Goal: Information Seeking & Learning: Learn about a topic

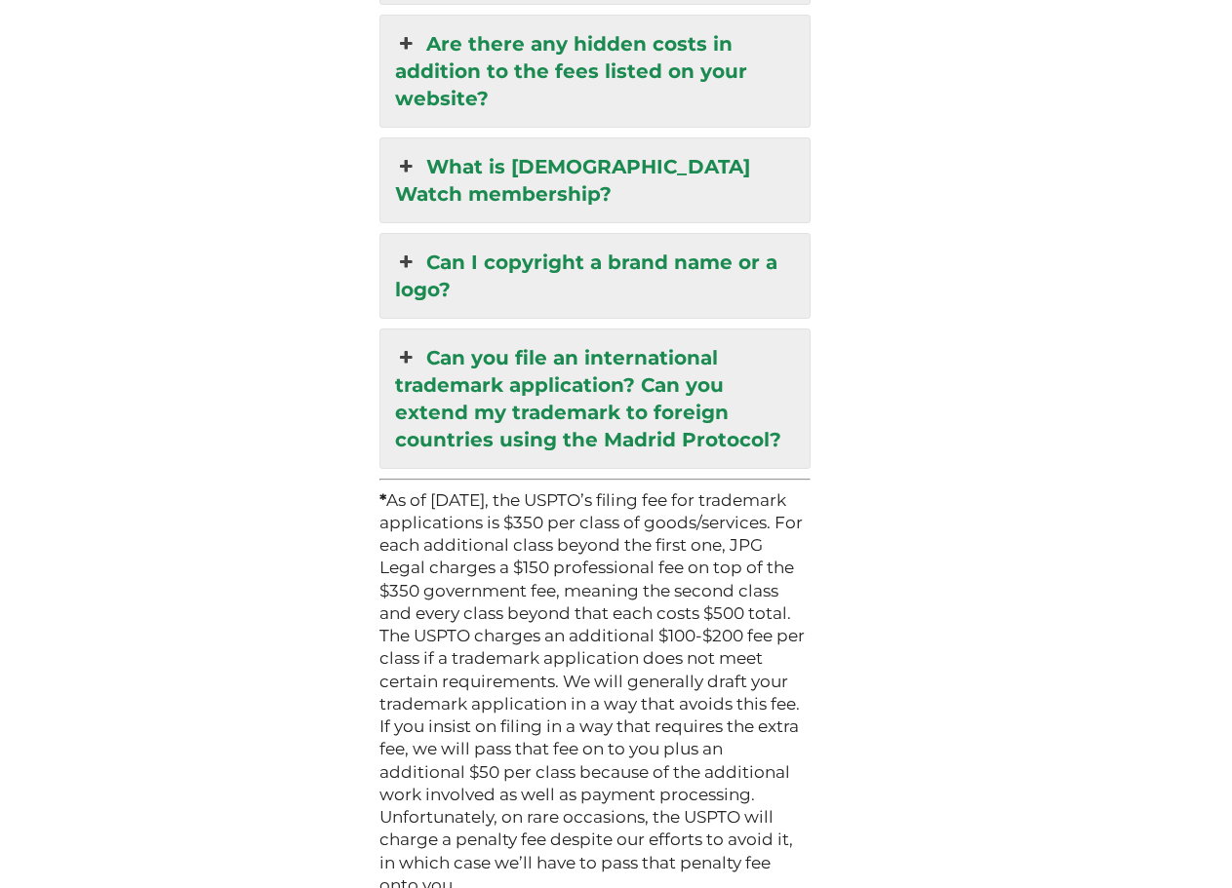
scroll to position [5535, 0]
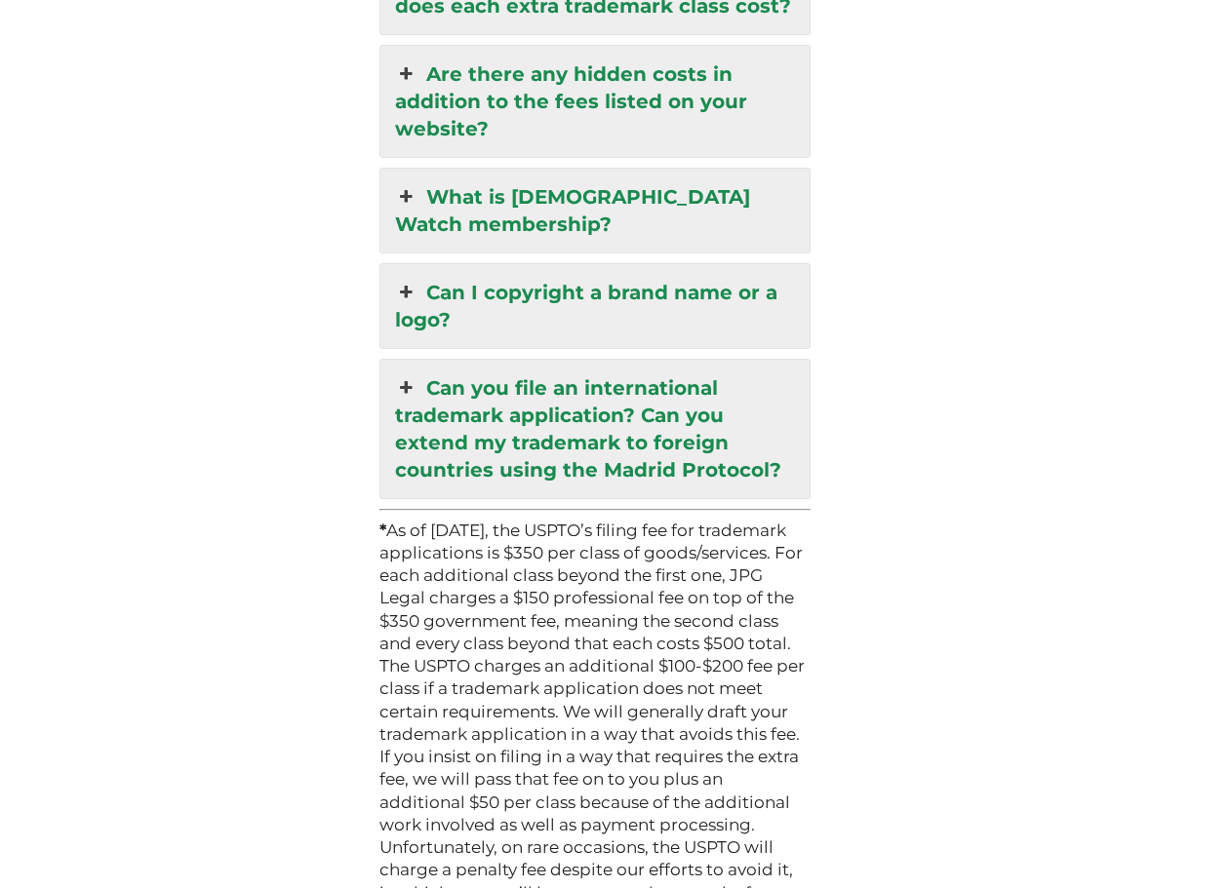
click at [403, 374] on icon at bounding box center [405, 387] width 21 height 27
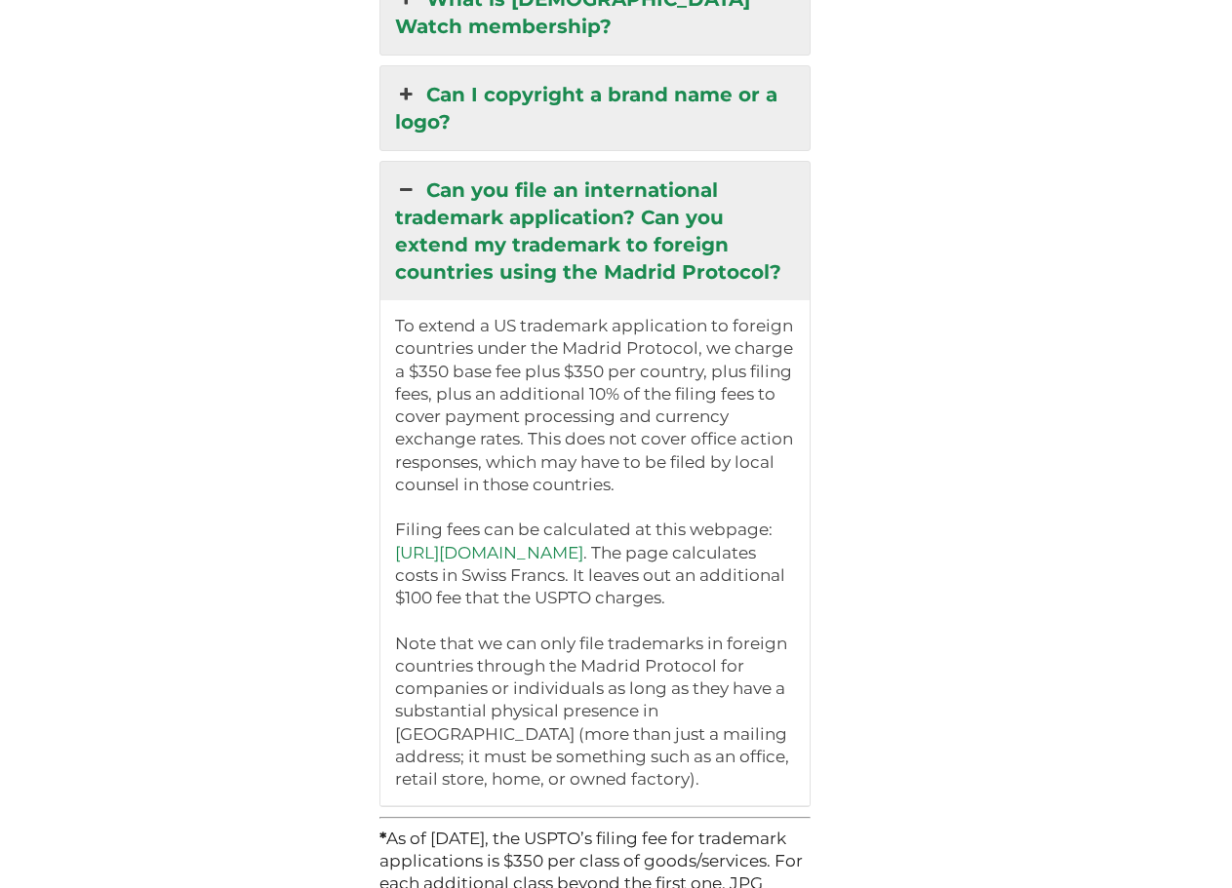
scroll to position [5188, 0]
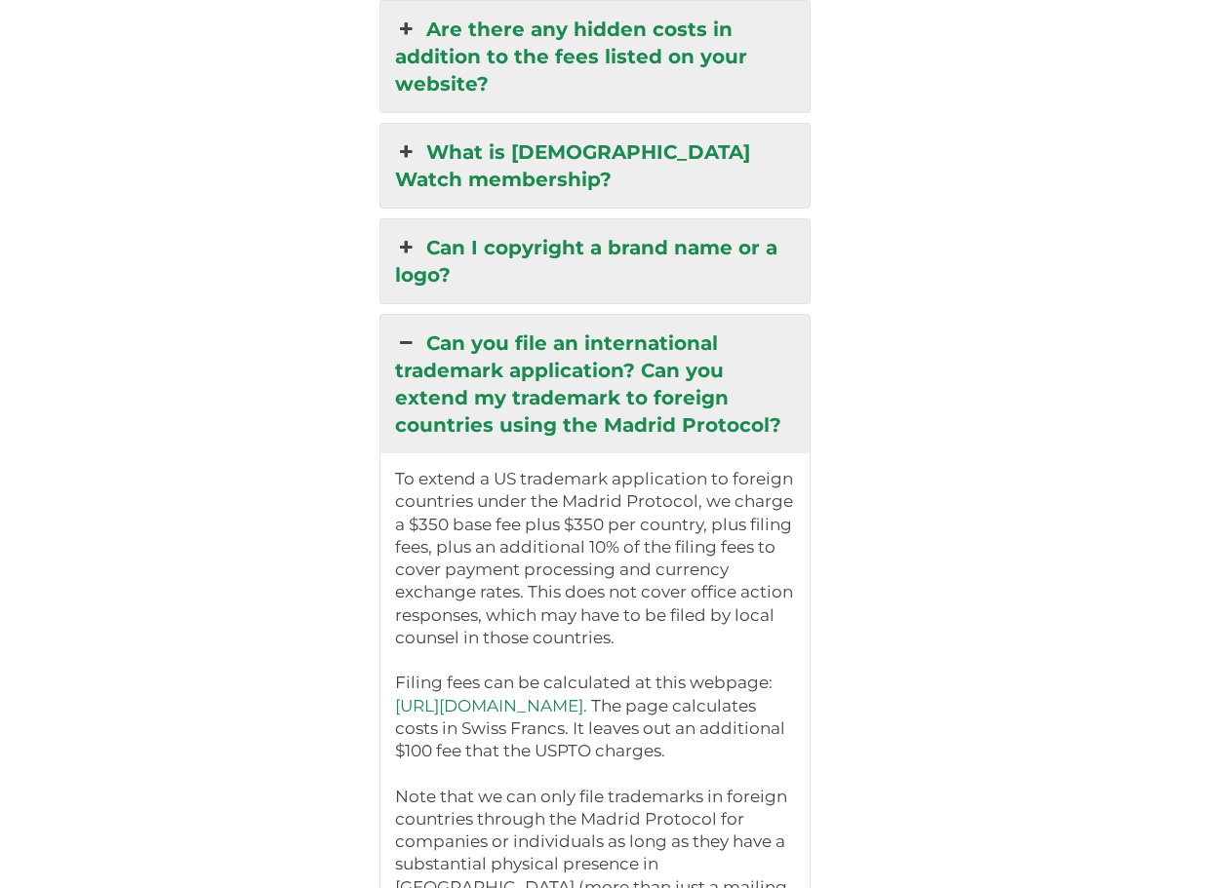
click at [403, 330] on icon at bounding box center [405, 343] width 21 height 27
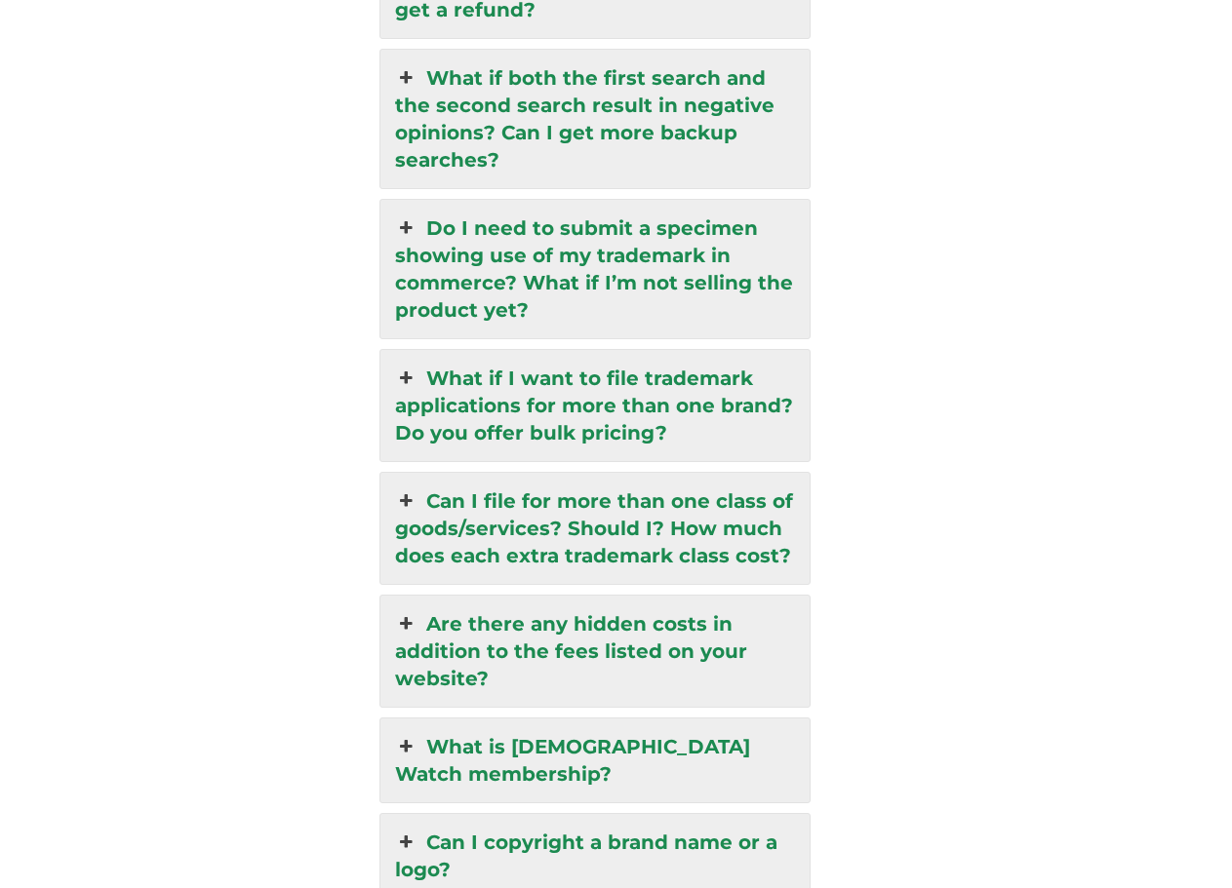
scroll to position [4591, 0]
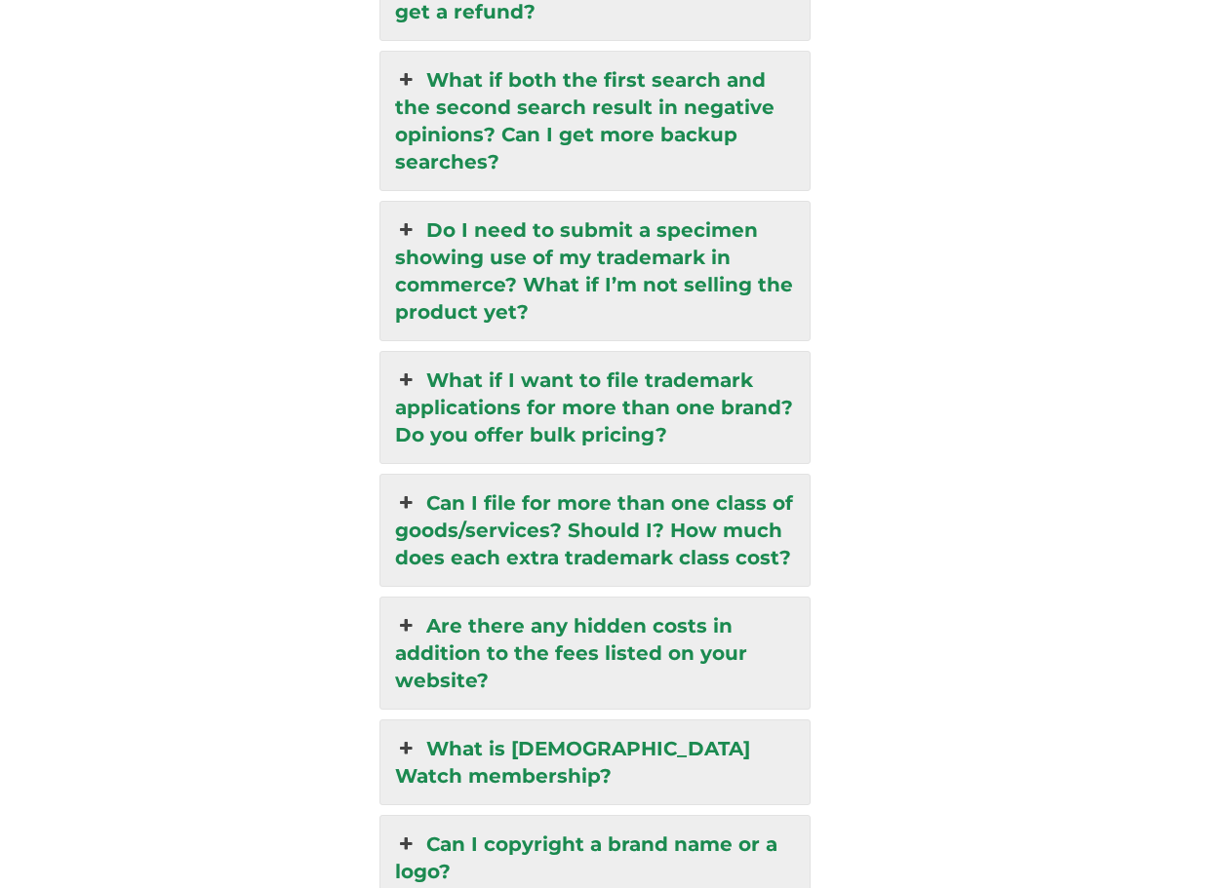
click at [399, 721] on link "What is [DEMOGRAPHIC_DATA] Watch membership?" at bounding box center [594, 763] width 429 height 84
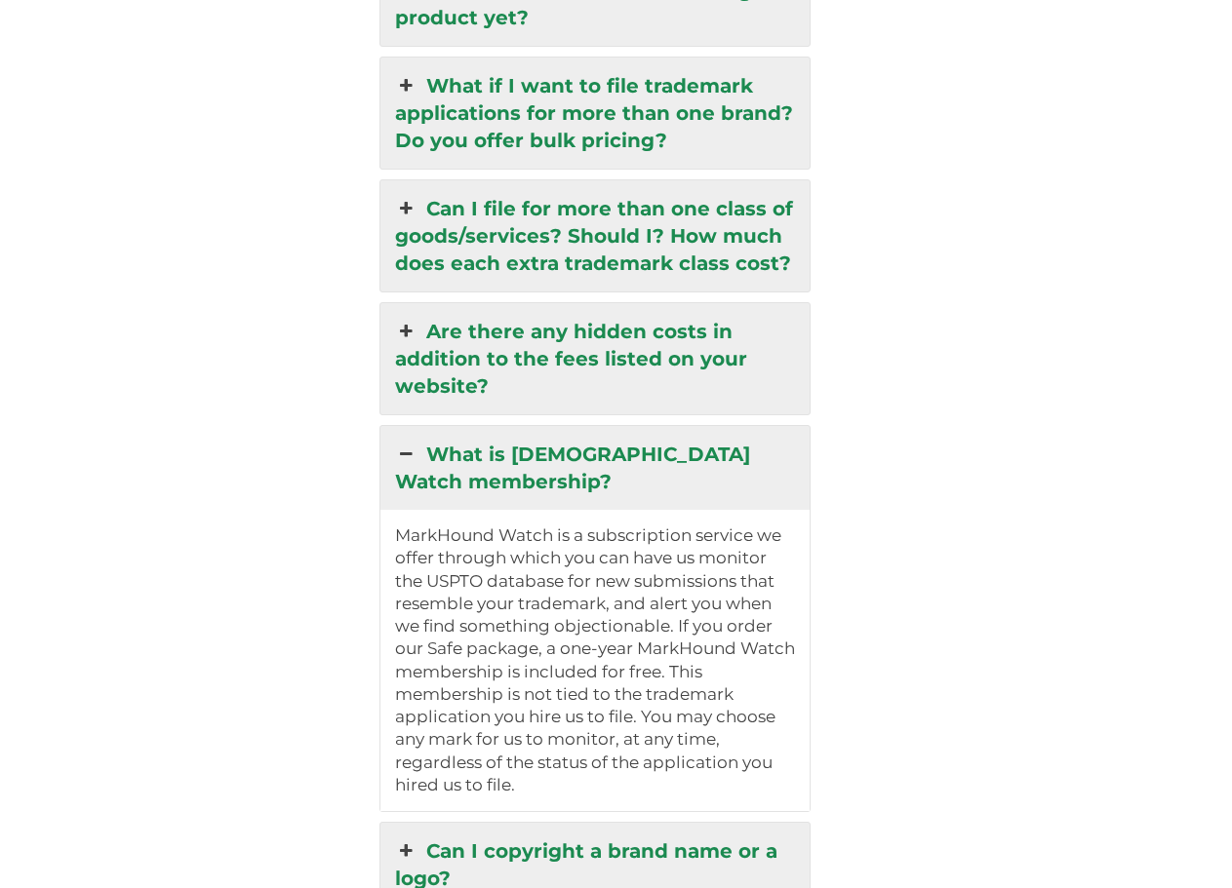
scroll to position [4889, 0]
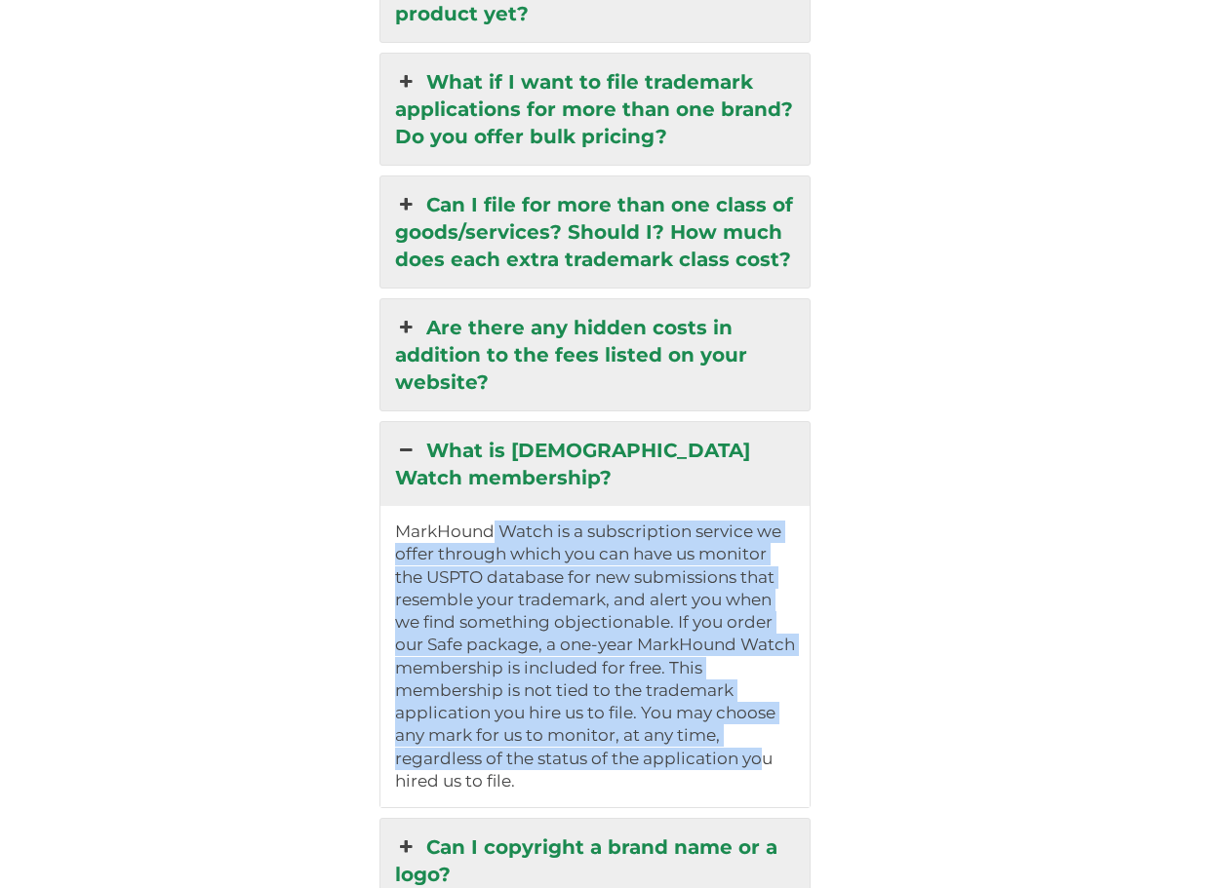
drag, startPoint x: 493, startPoint y: 451, endPoint x: 768, endPoint y: 679, distance: 357.3
click at [768, 679] on p "MarkHound Watch is a subscription service we offer through which you can have u…" at bounding box center [595, 657] width 400 height 272
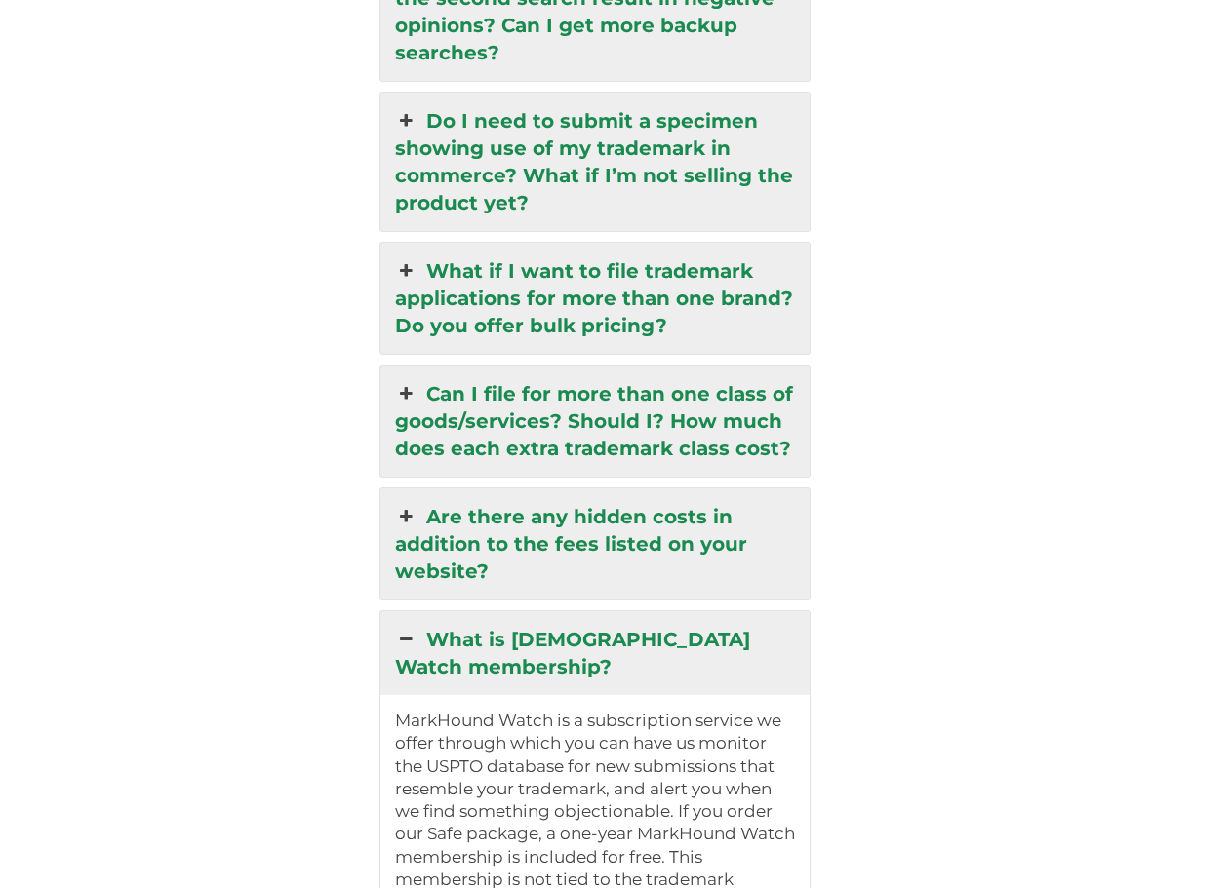
scroll to position [4591, 0]
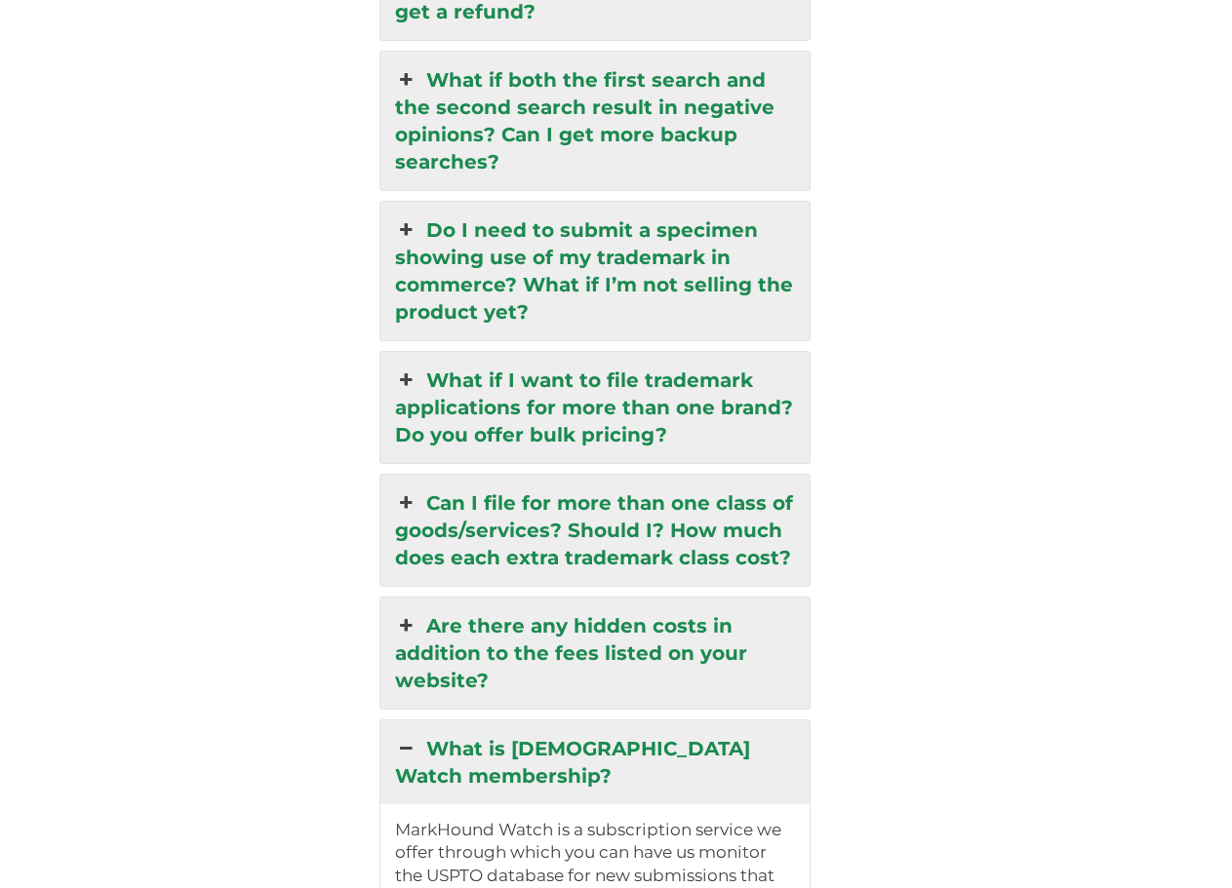
click at [410, 612] on icon at bounding box center [405, 625] width 21 height 27
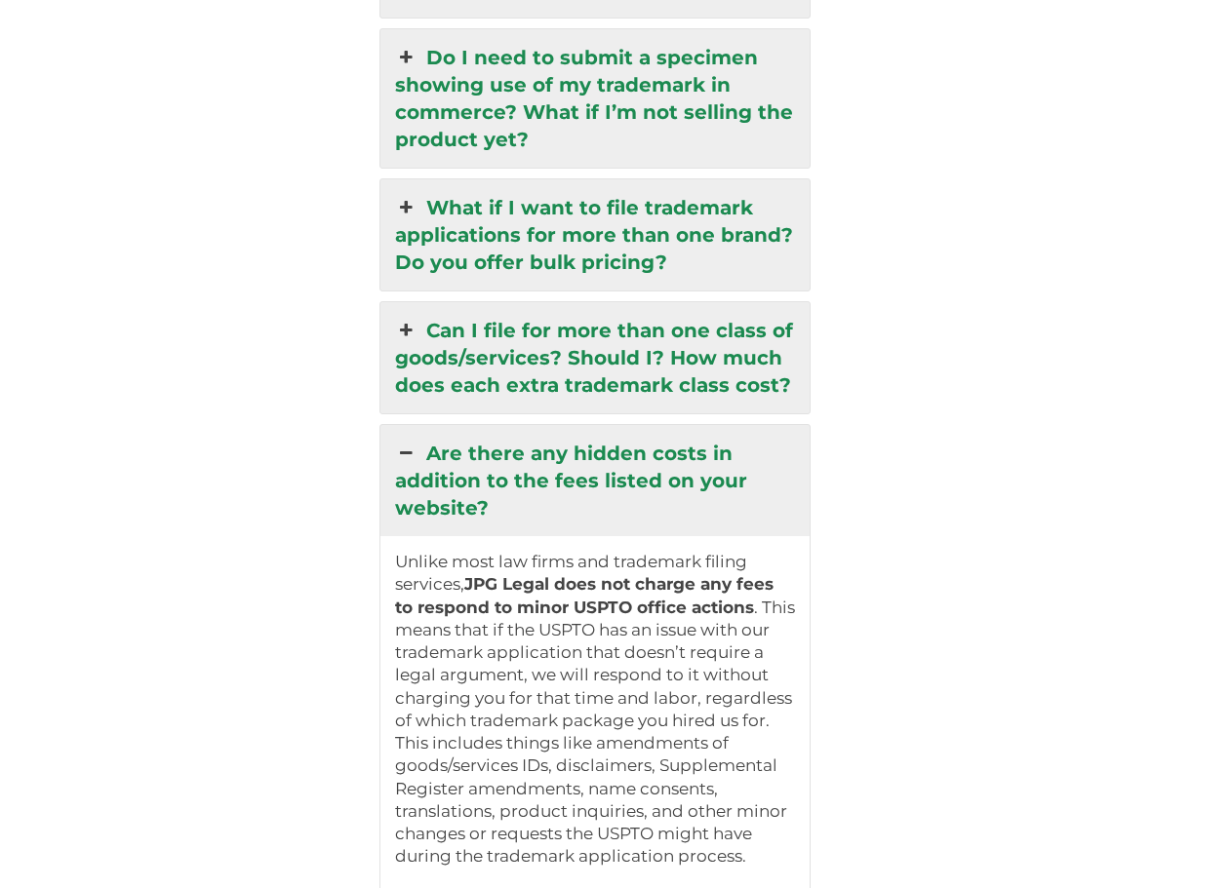
scroll to position [4790, 0]
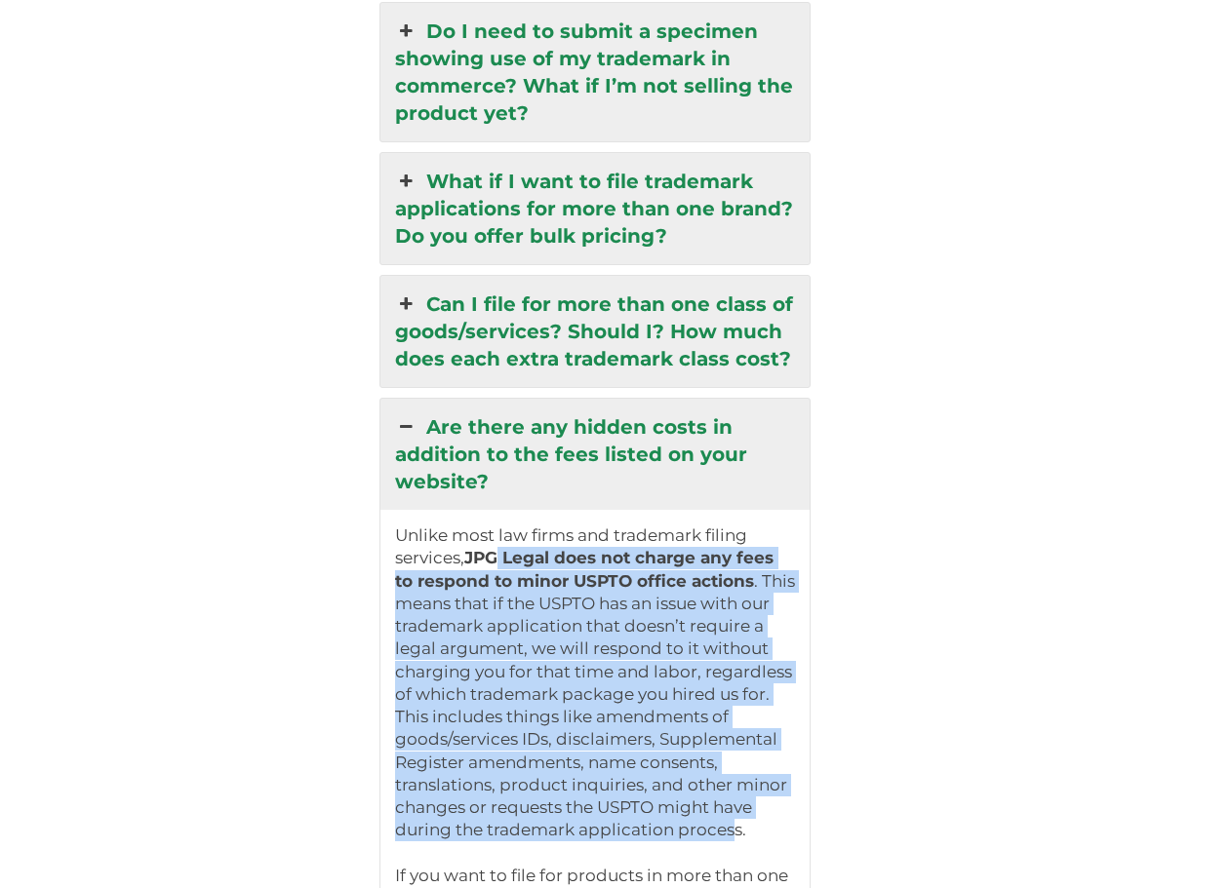
drag, startPoint x: 507, startPoint y: 473, endPoint x: 737, endPoint y: 746, distance: 357.1
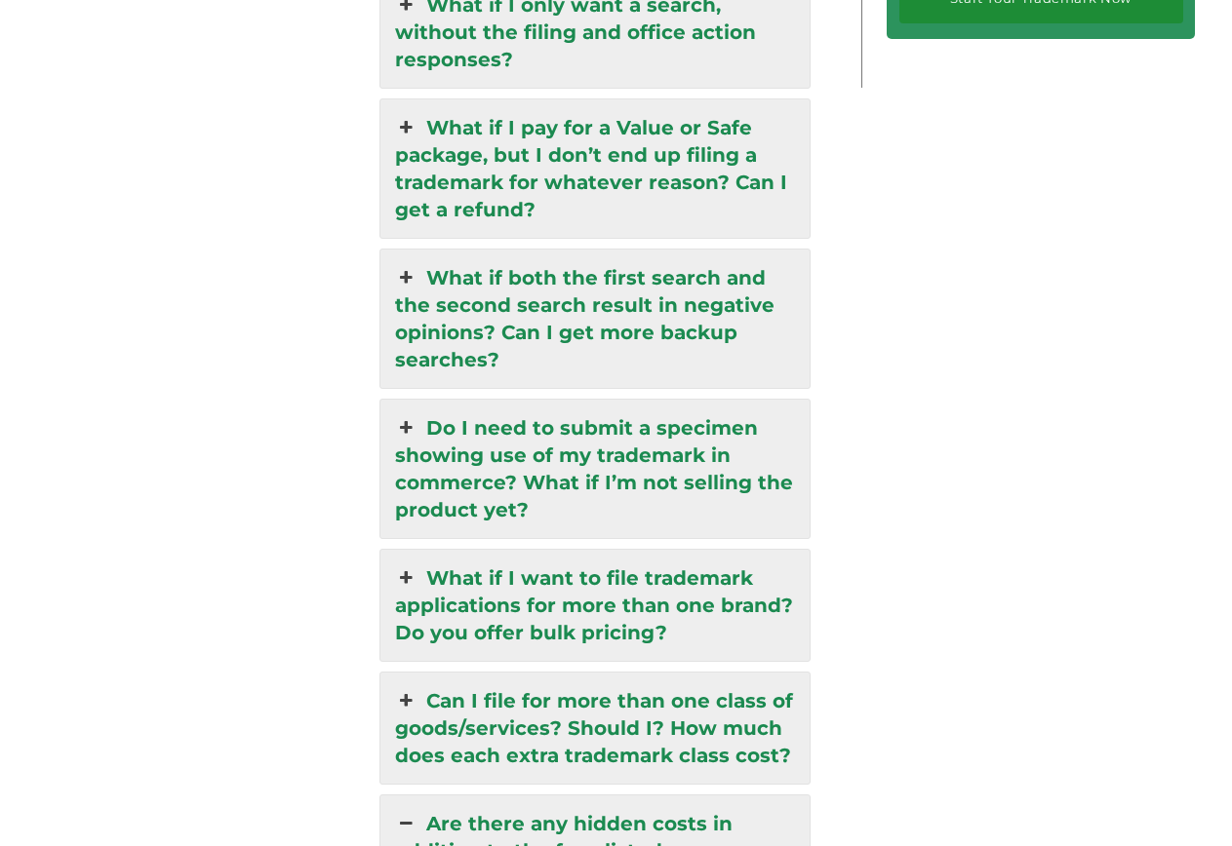
scroll to position [4392, 0]
click at [404, 415] on icon at bounding box center [405, 428] width 21 height 27
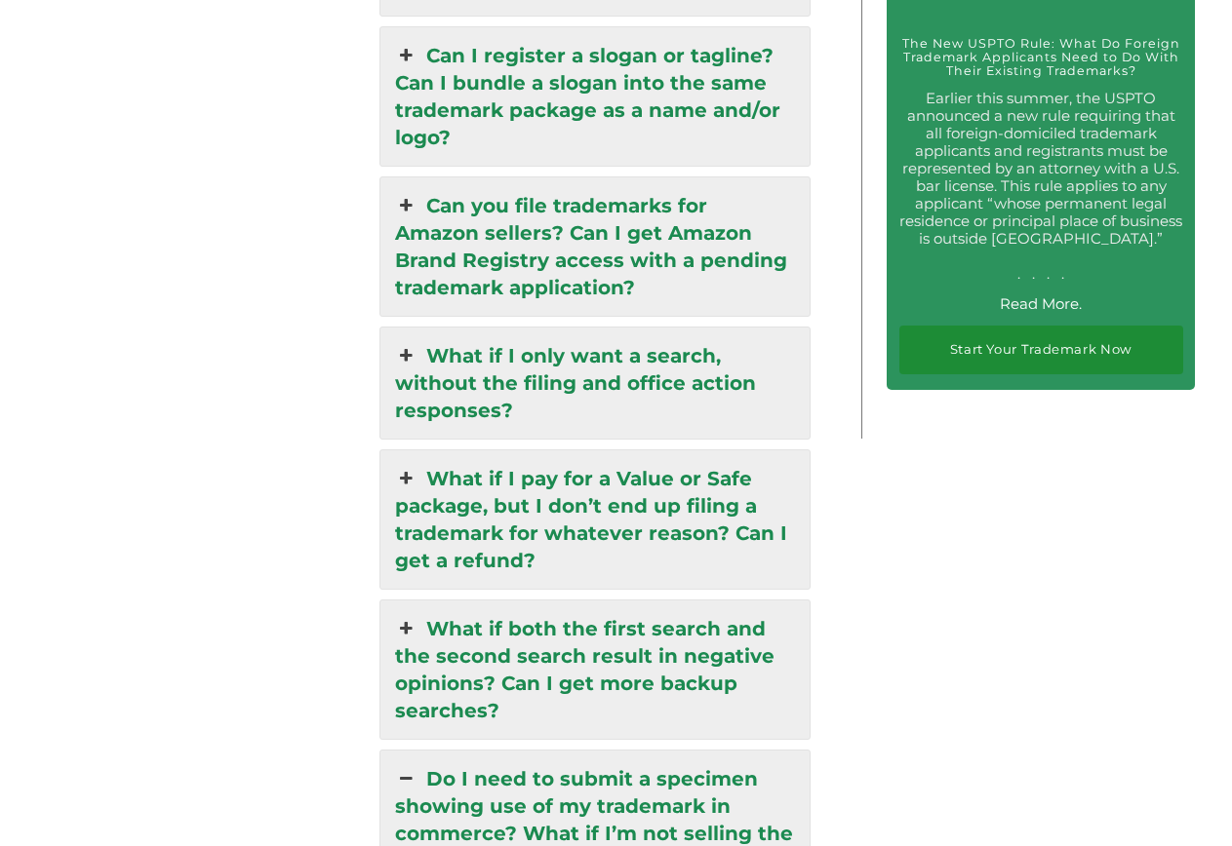
scroll to position [4002, 0]
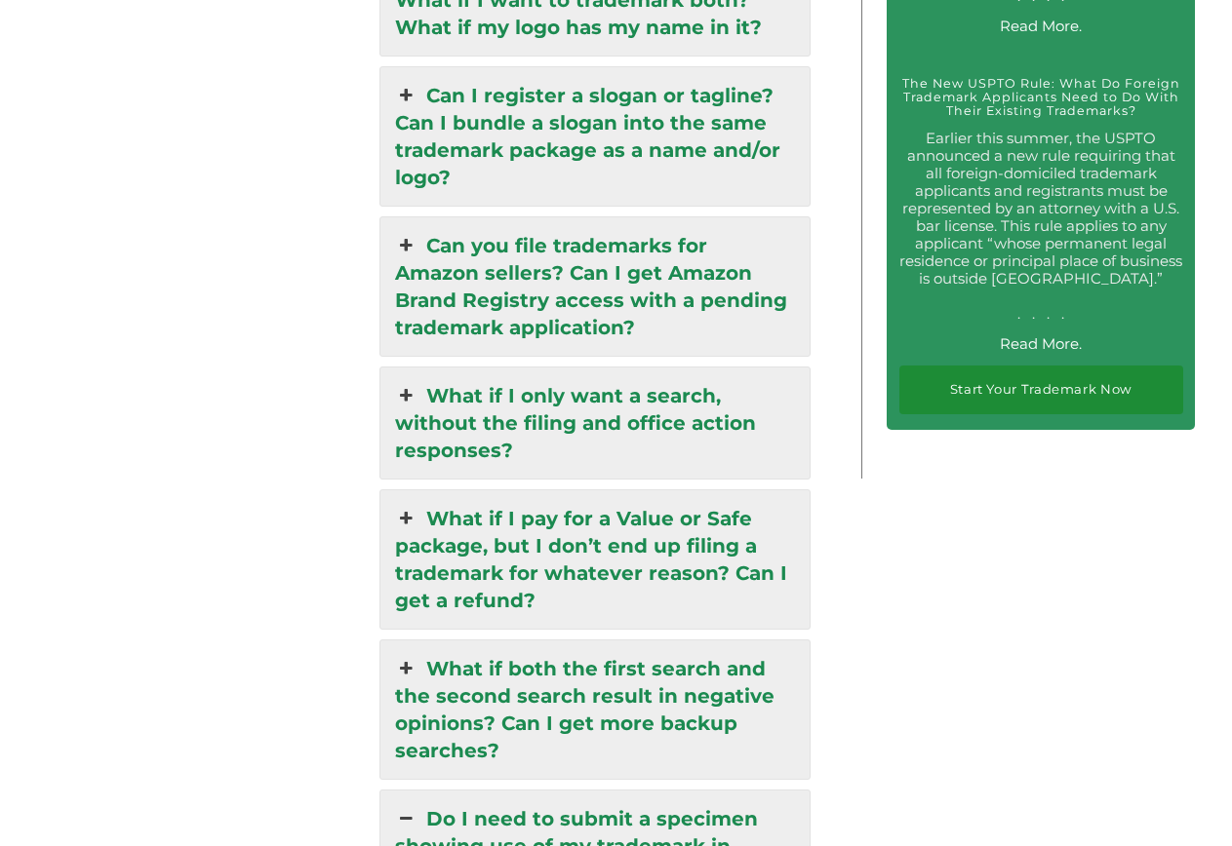
click at [402, 805] on icon at bounding box center [405, 818] width 21 height 27
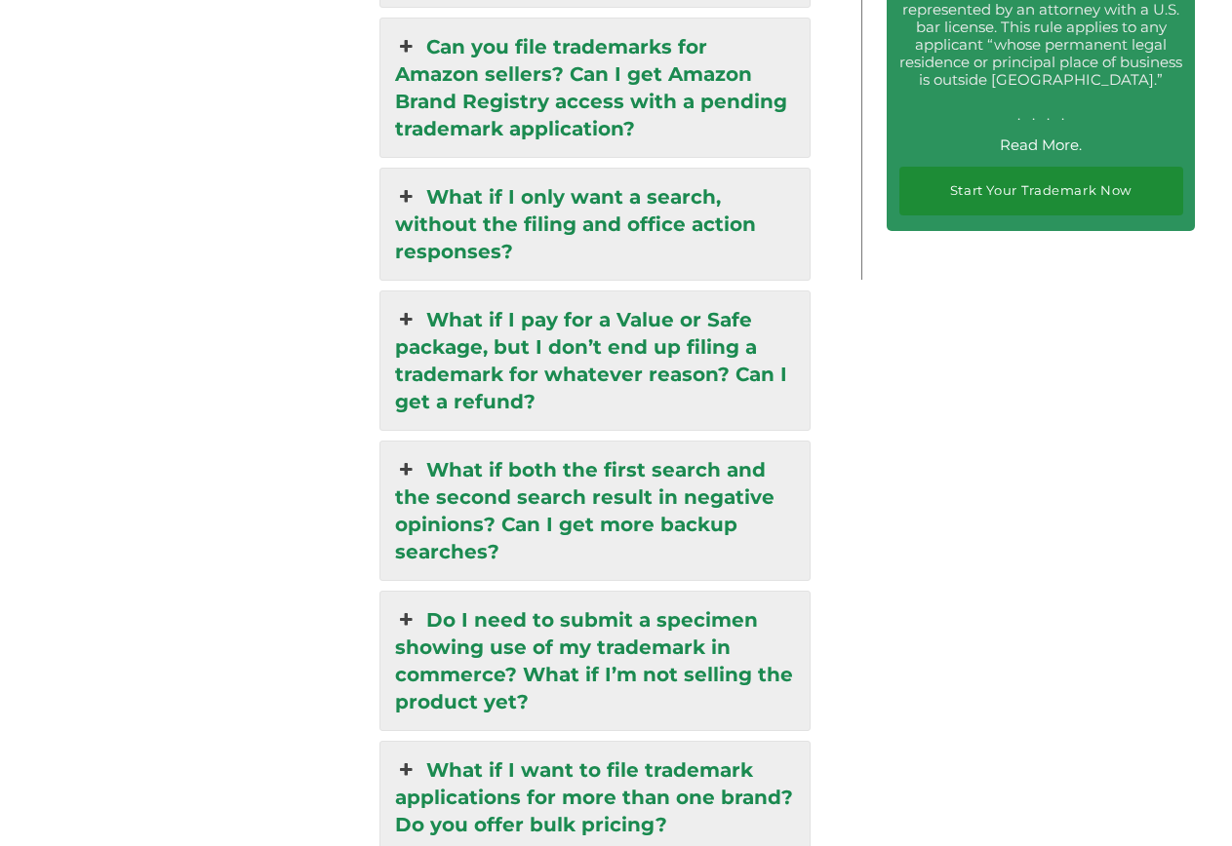
click at [411, 456] on icon at bounding box center [405, 469] width 21 height 27
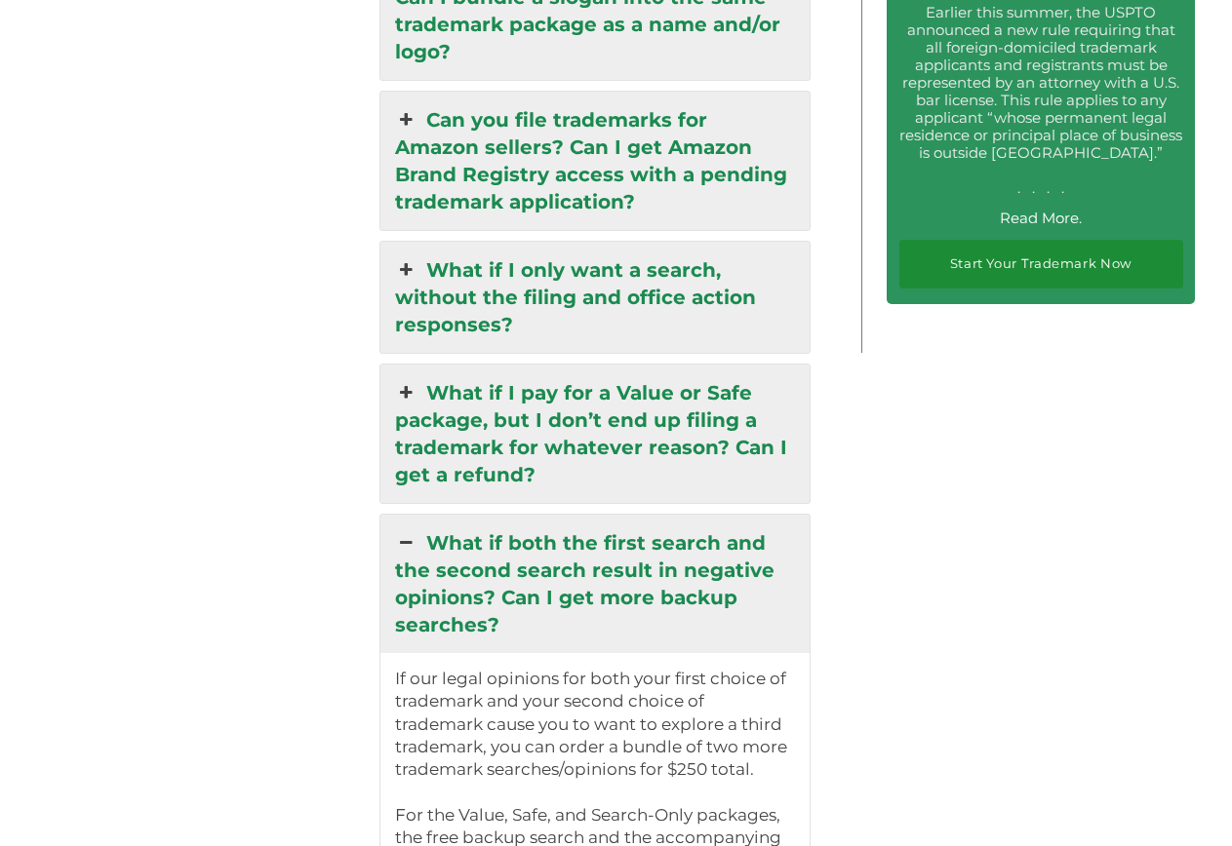
scroll to position [4101, 0]
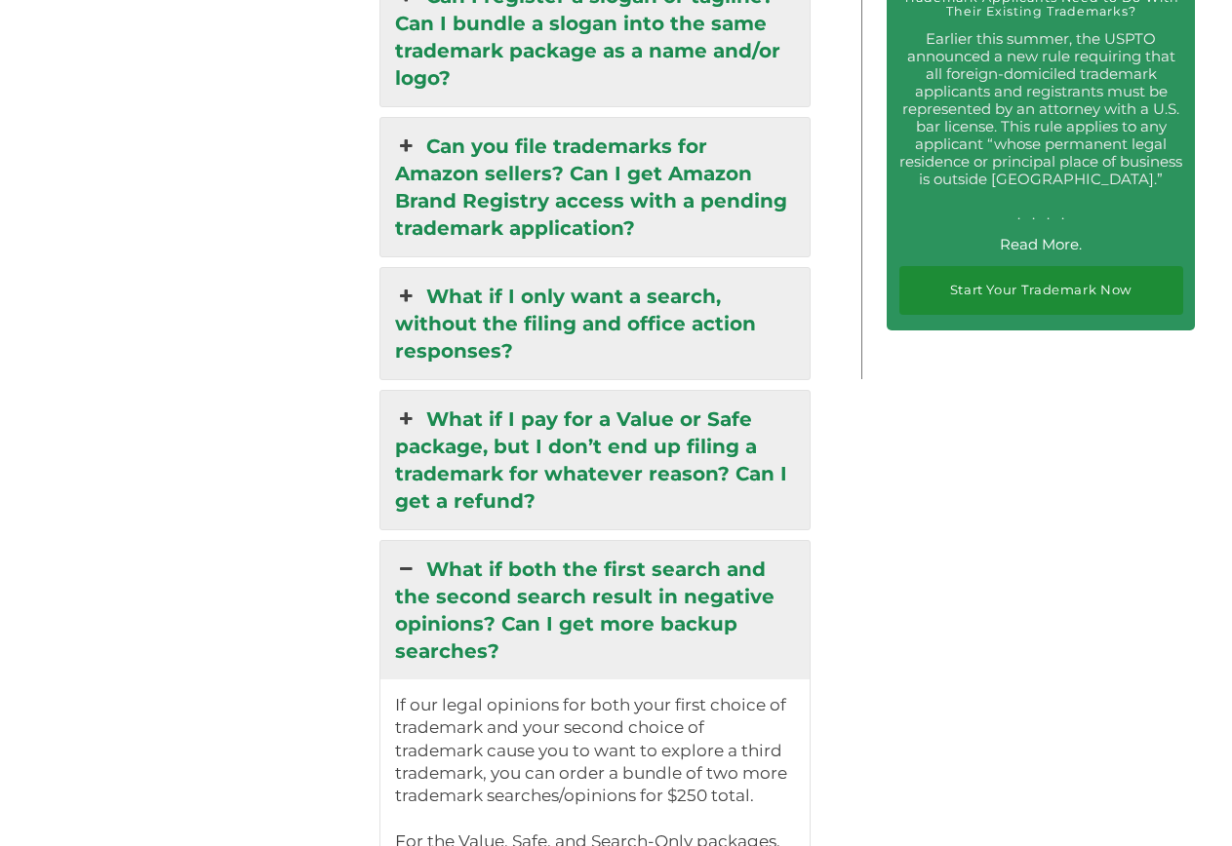
click at [412, 406] on icon at bounding box center [405, 419] width 21 height 27
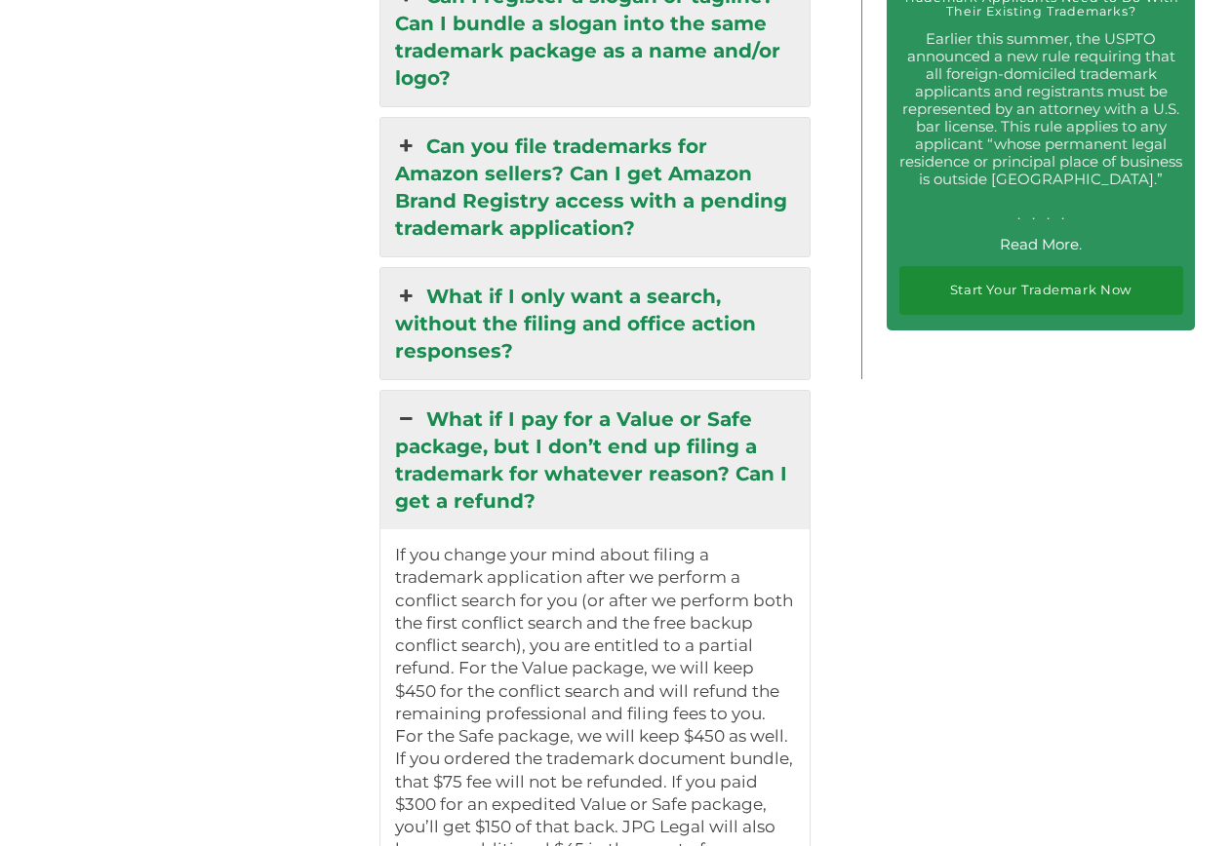
click at [412, 406] on icon at bounding box center [405, 419] width 21 height 27
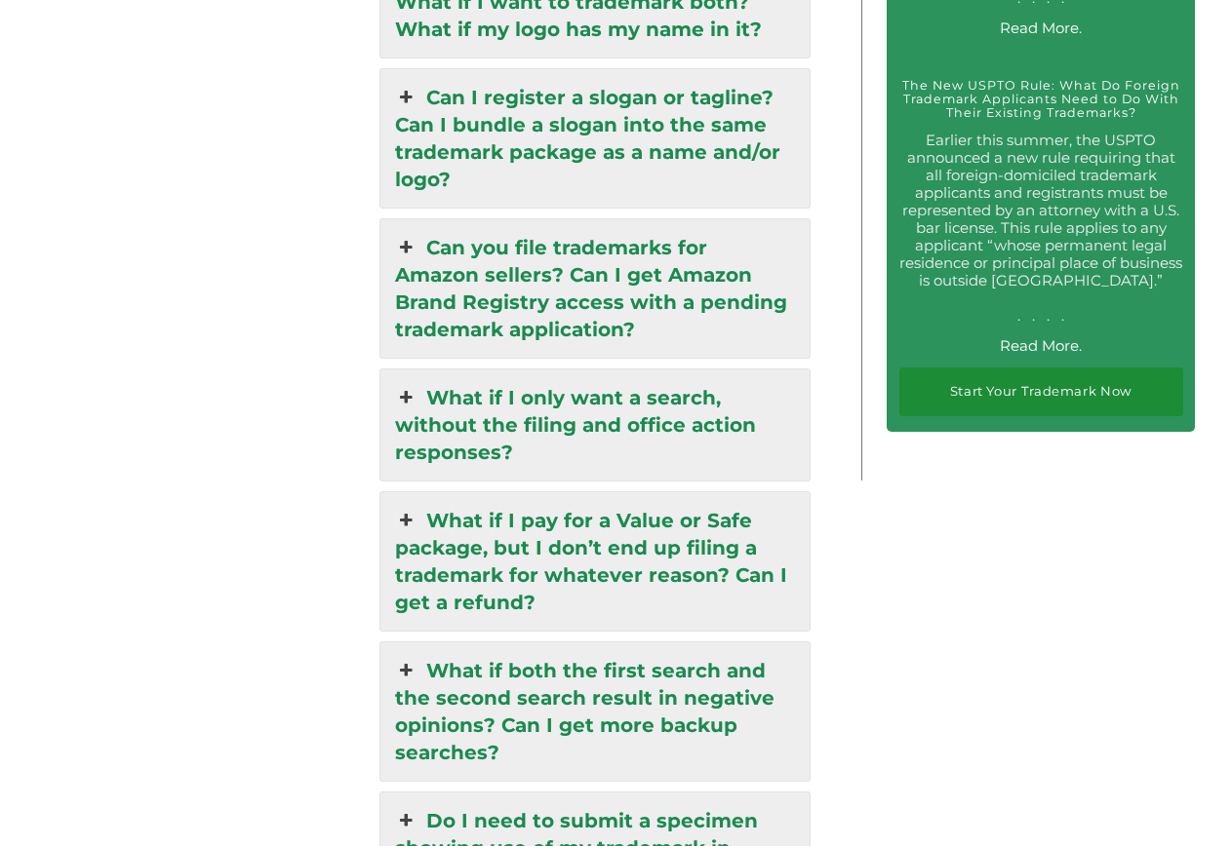
scroll to position [3803, 0]
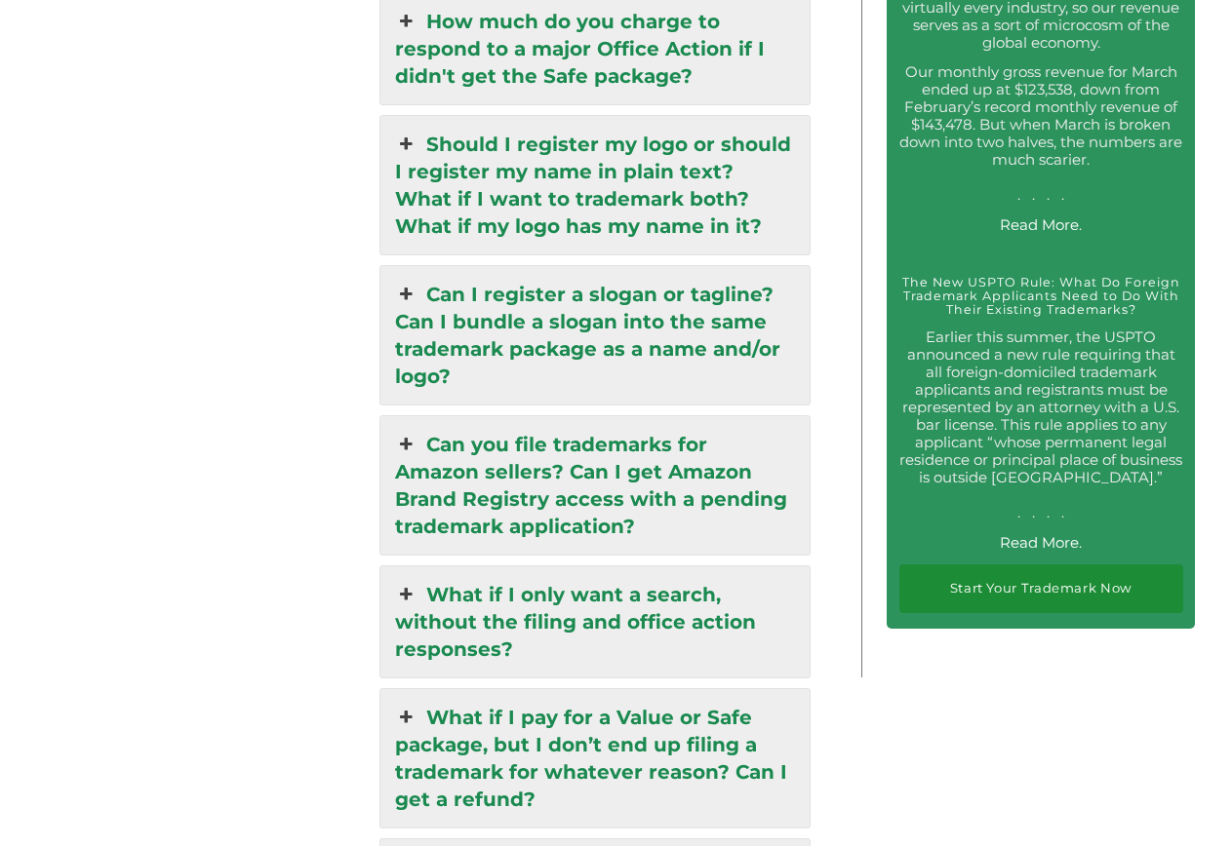
click at [401, 431] on icon at bounding box center [405, 444] width 21 height 27
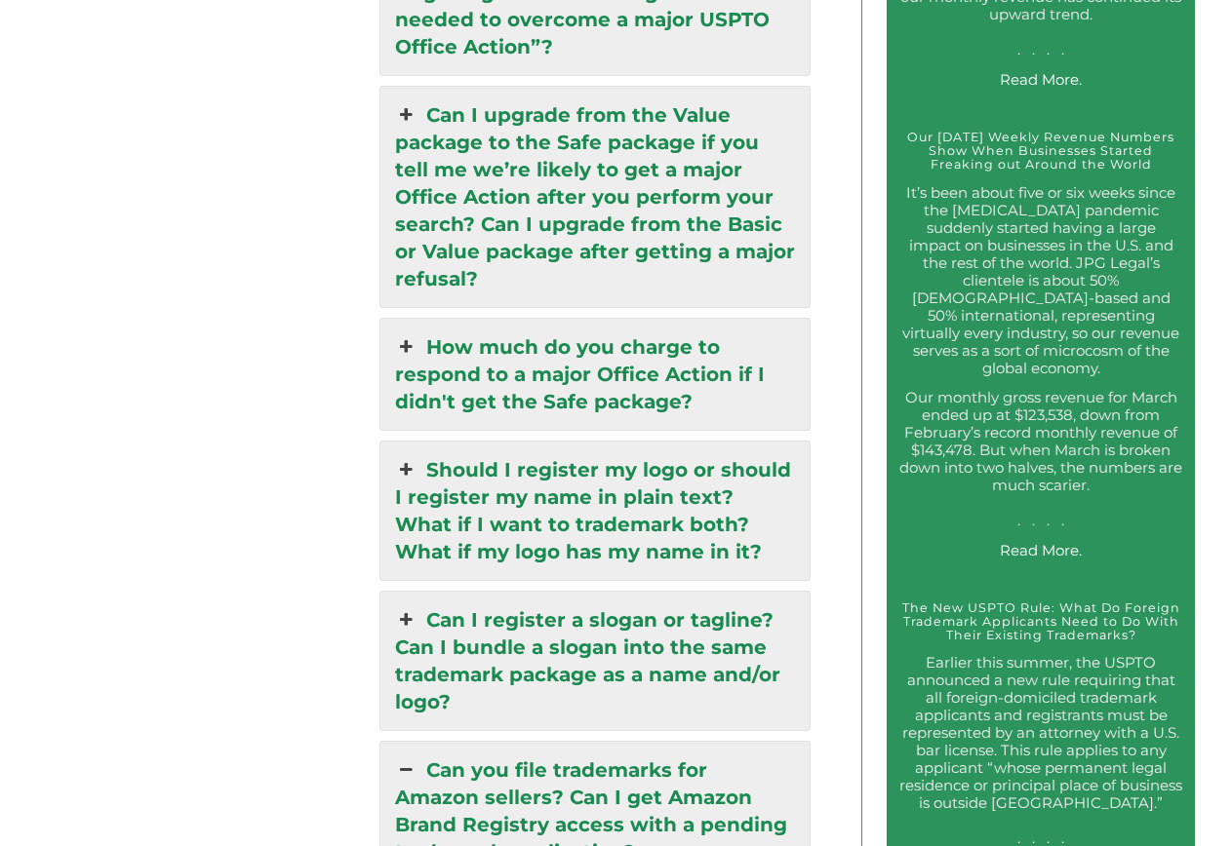
scroll to position [3378, 0]
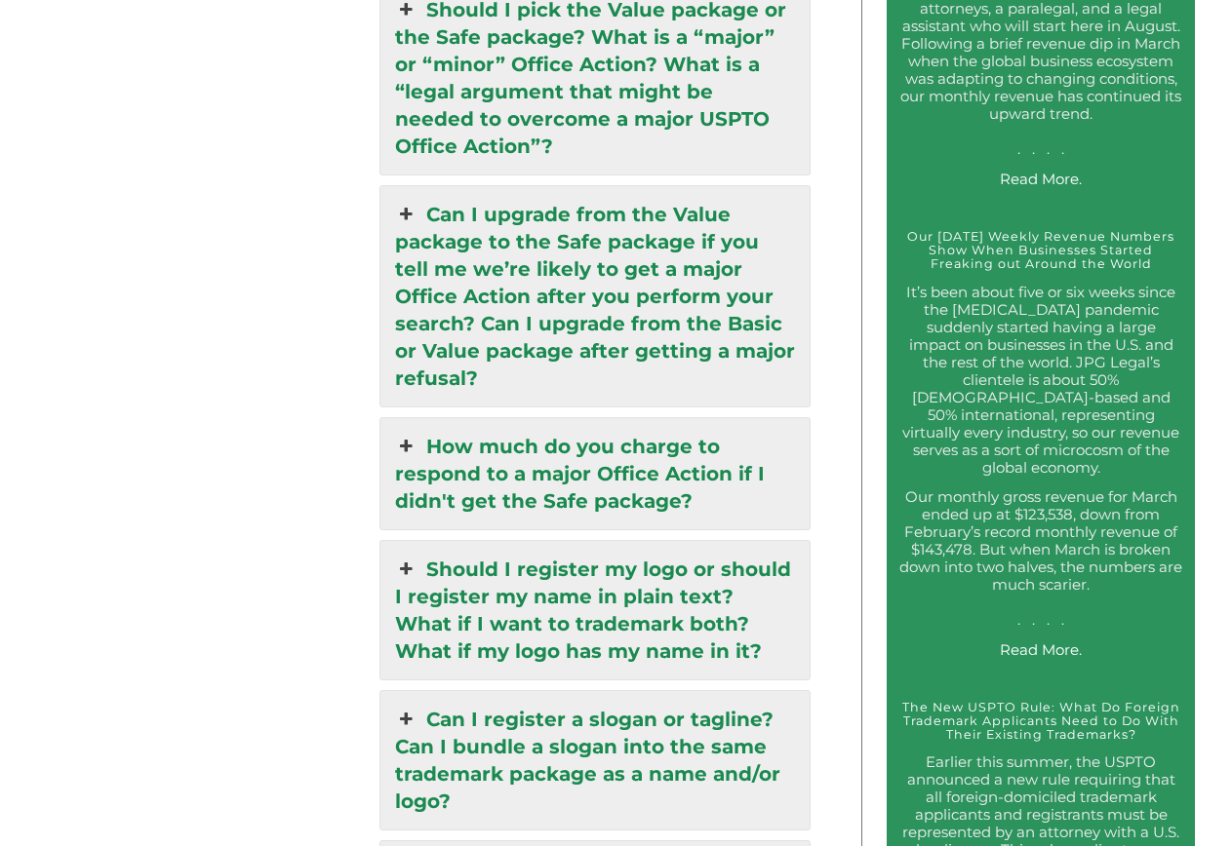
click at [403, 556] on icon at bounding box center [405, 569] width 21 height 27
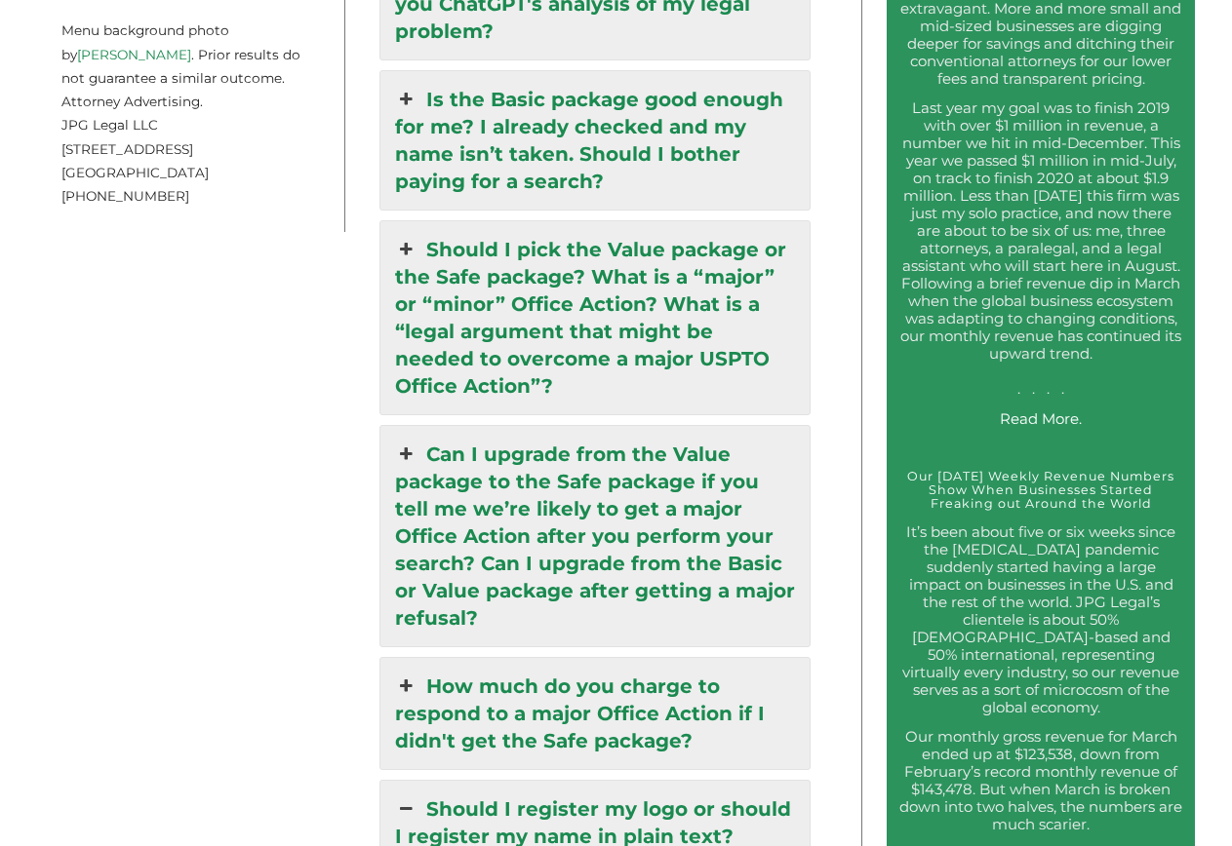
scroll to position [3179, 0]
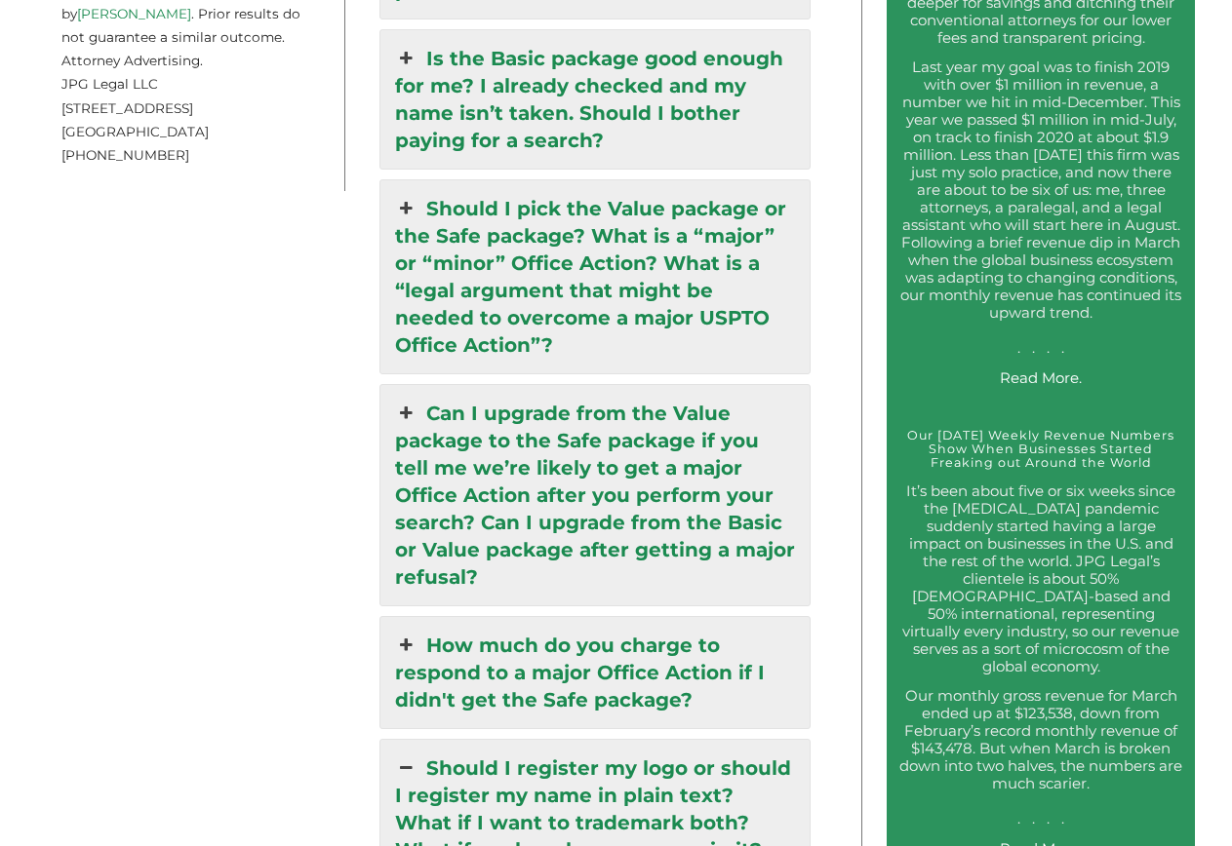
click at [407, 632] on icon at bounding box center [405, 645] width 21 height 27
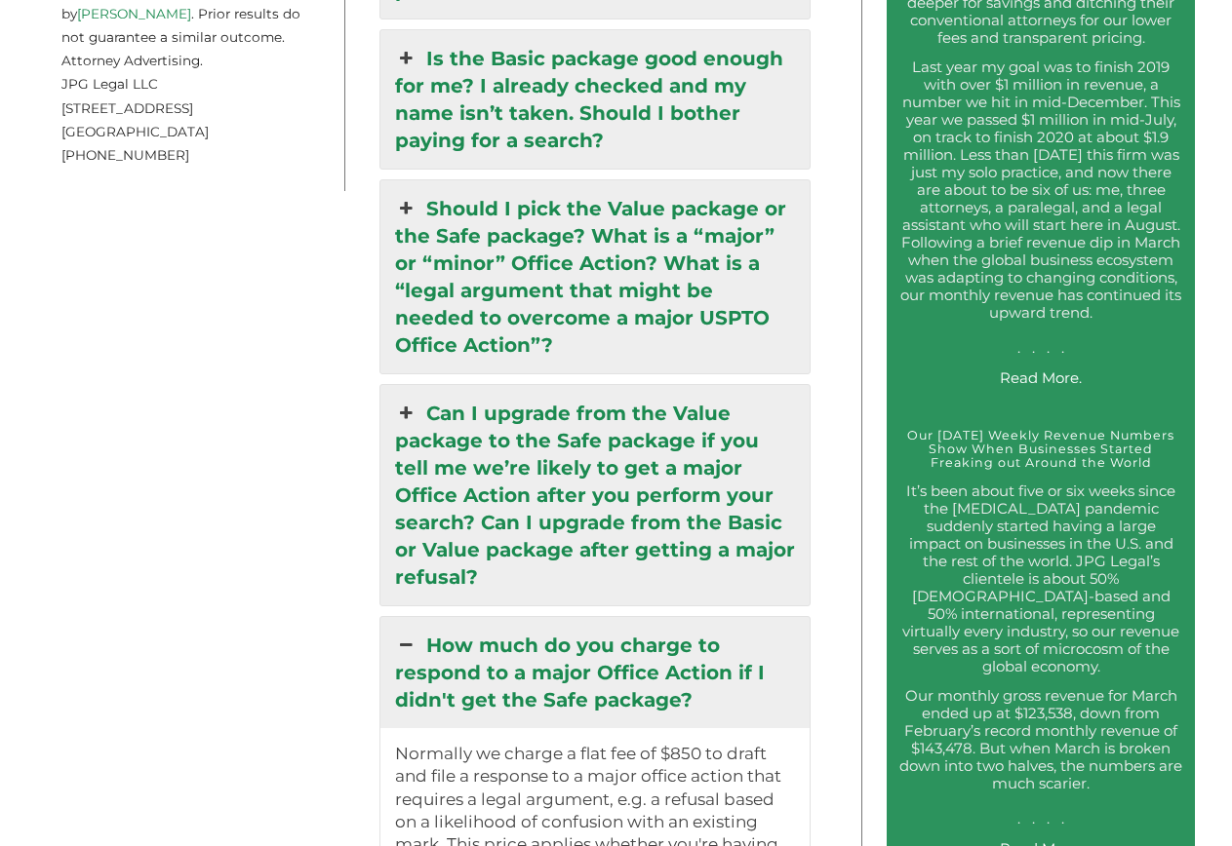
scroll to position [2980, 0]
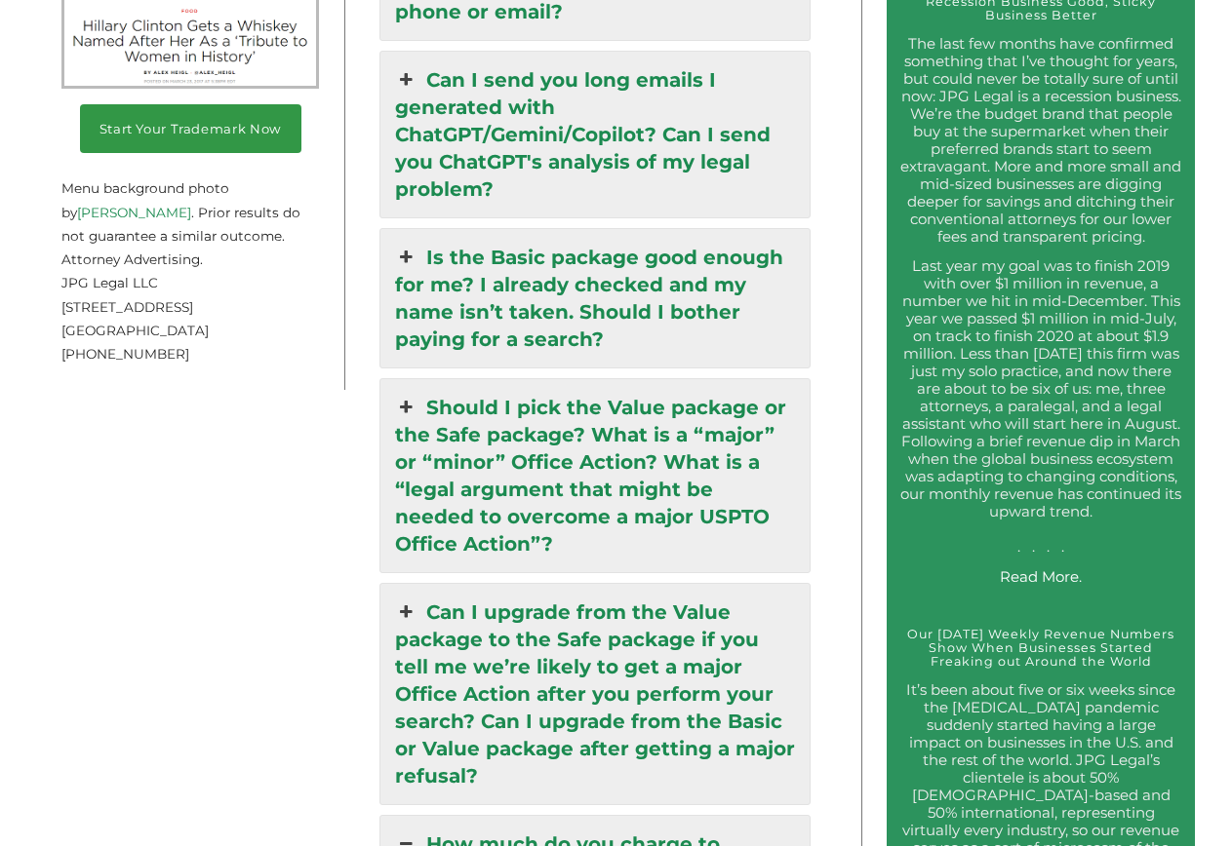
click at [411, 599] on icon at bounding box center [405, 612] width 21 height 27
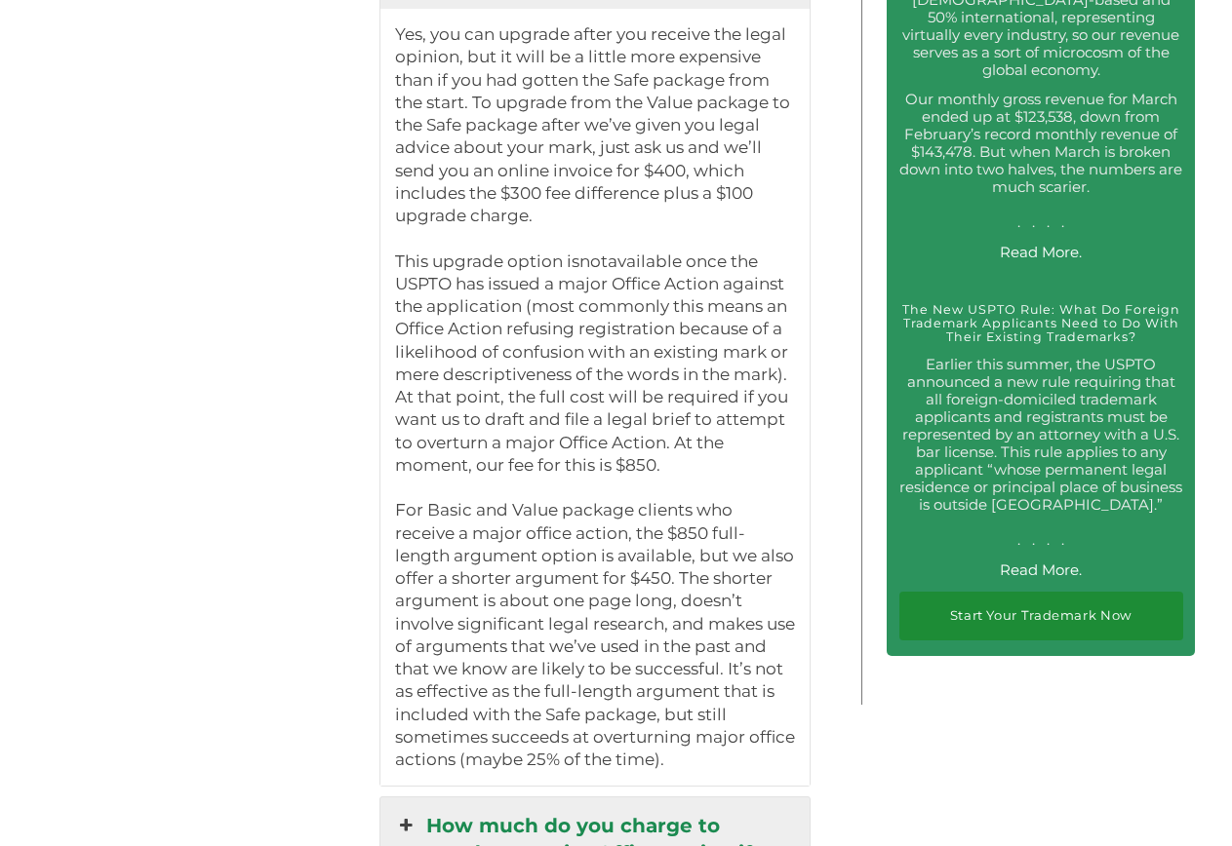
scroll to position [4174, 0]
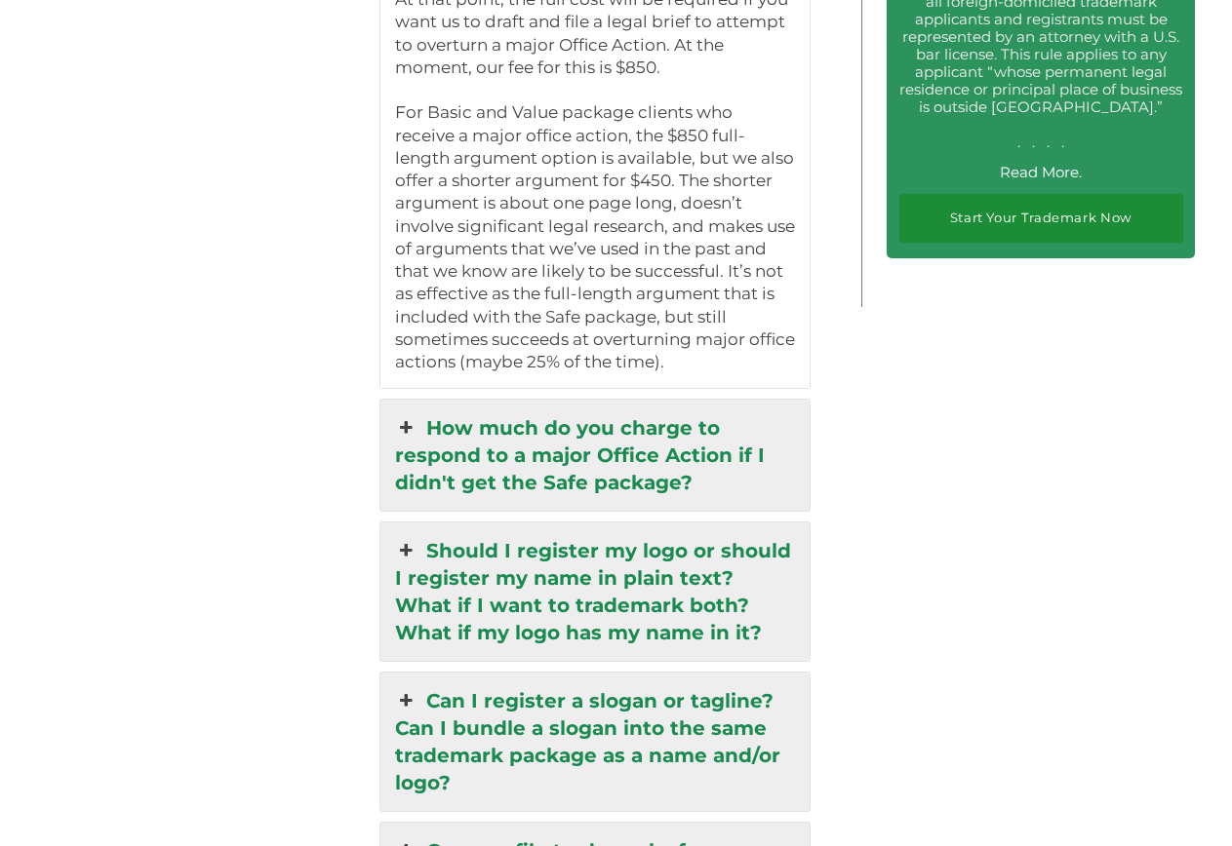
click at [406, 414] on icon at bounding box center [405, 427] width 21 height 27
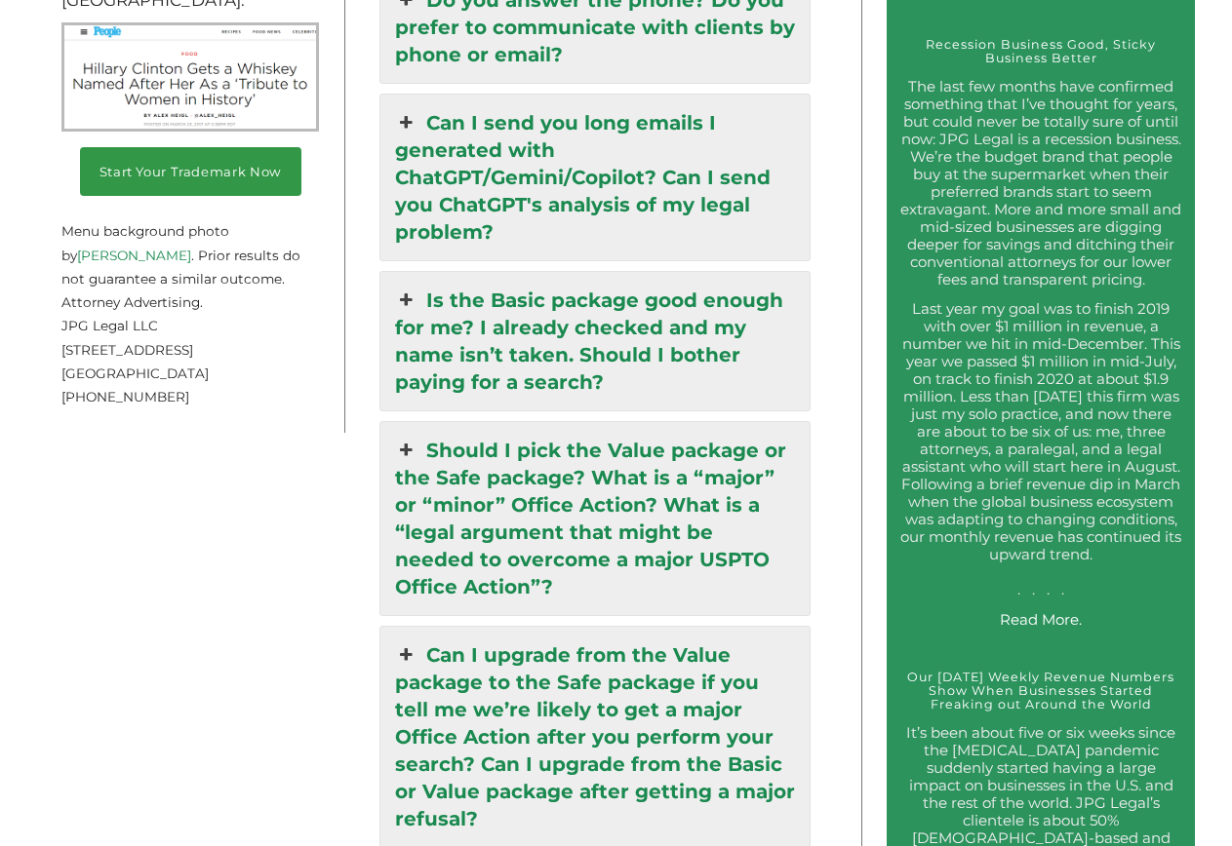
scroll to position [2893, 0]
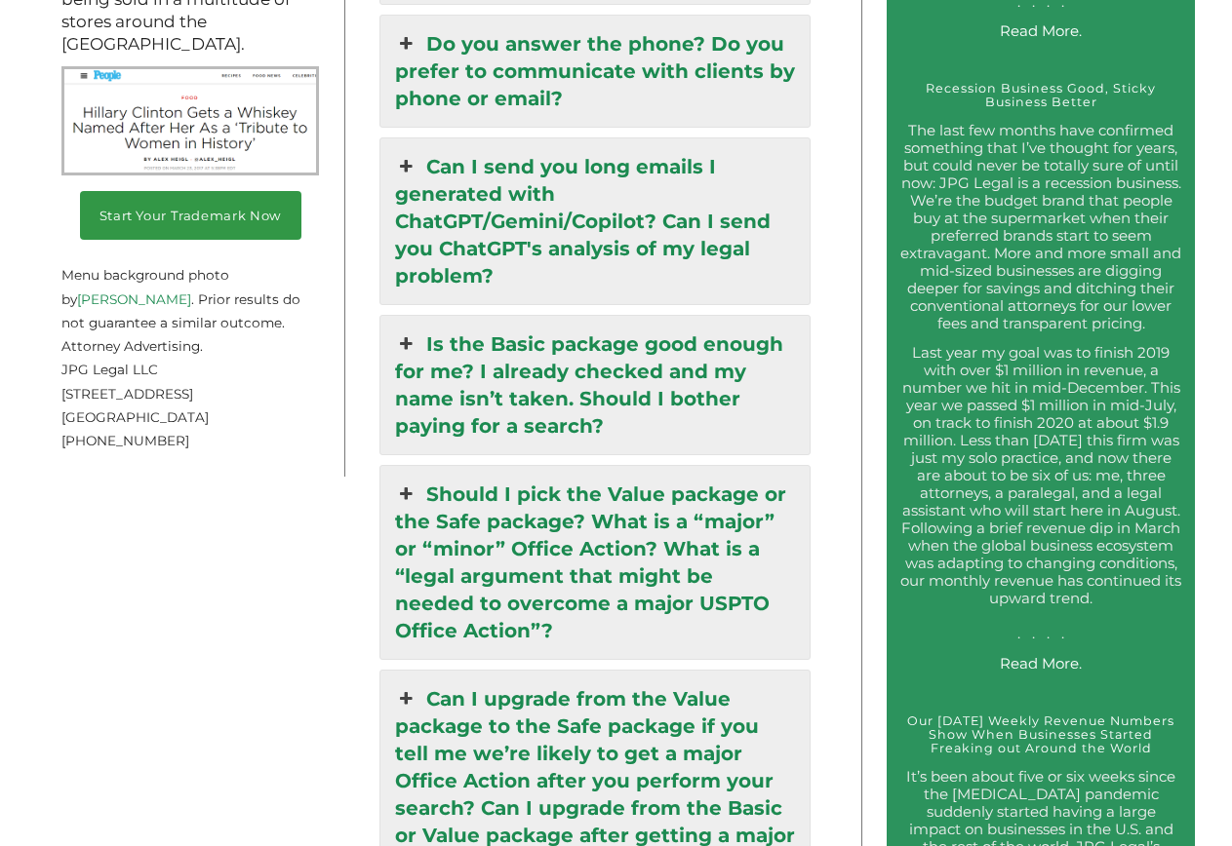
click at [412, 481] on icon at bounding box center [405, 494] width 21 height 27
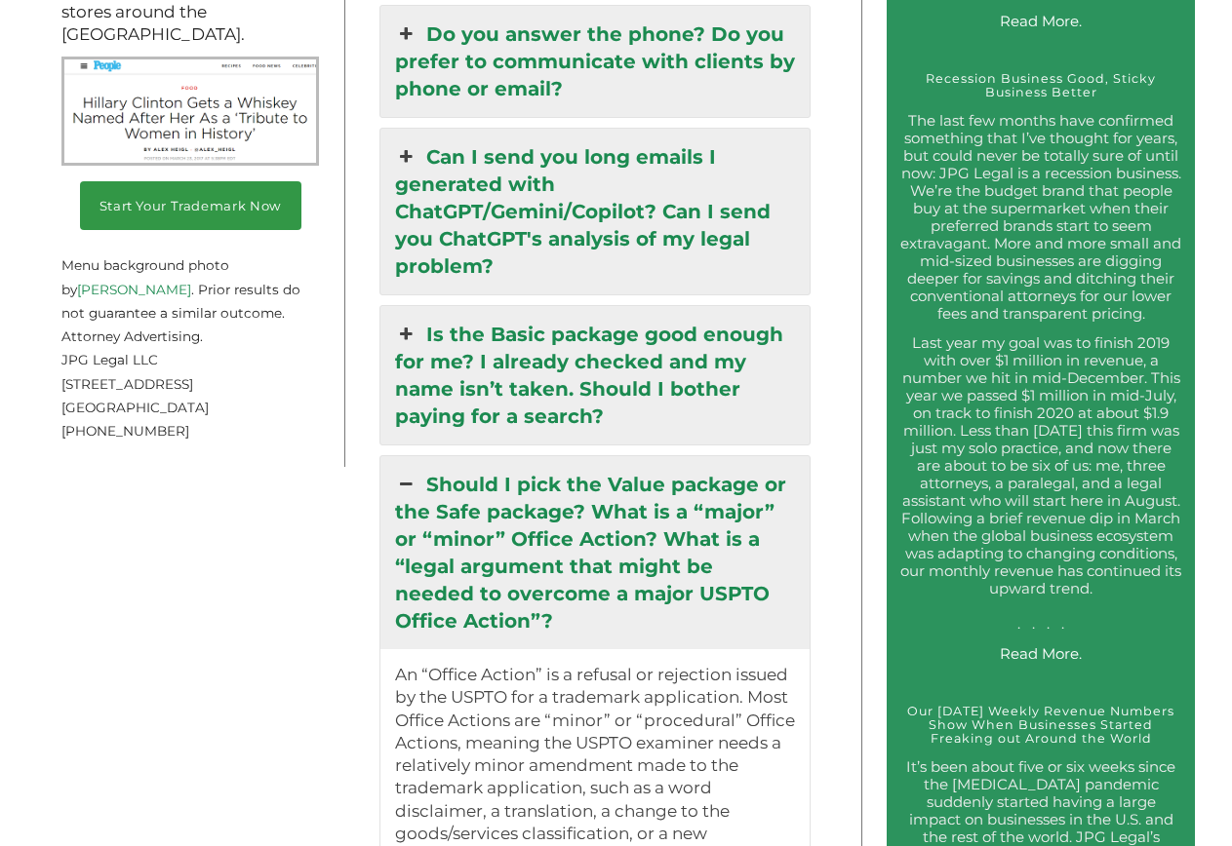
scroll to position [2977, 0]
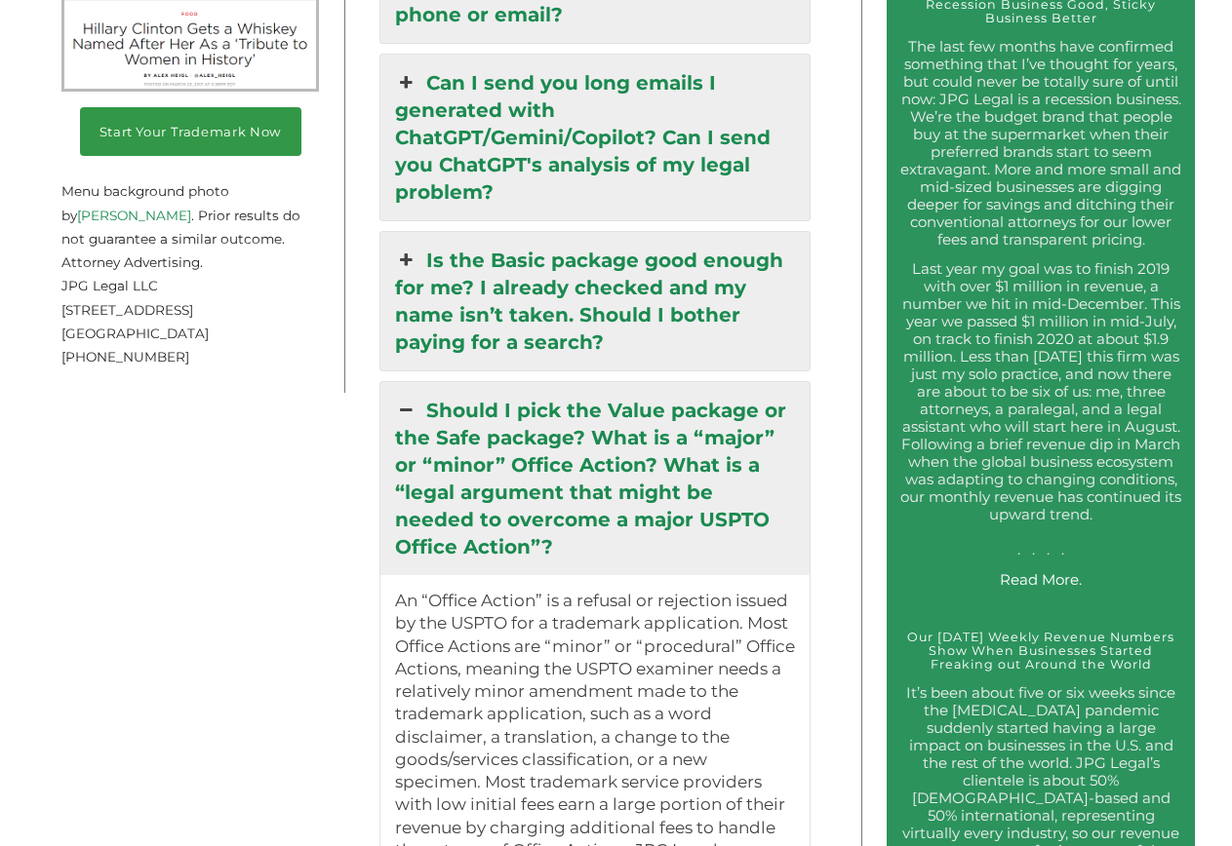
click at [406, 247] on icon at bounding box center [405, 260] width 21 height 27
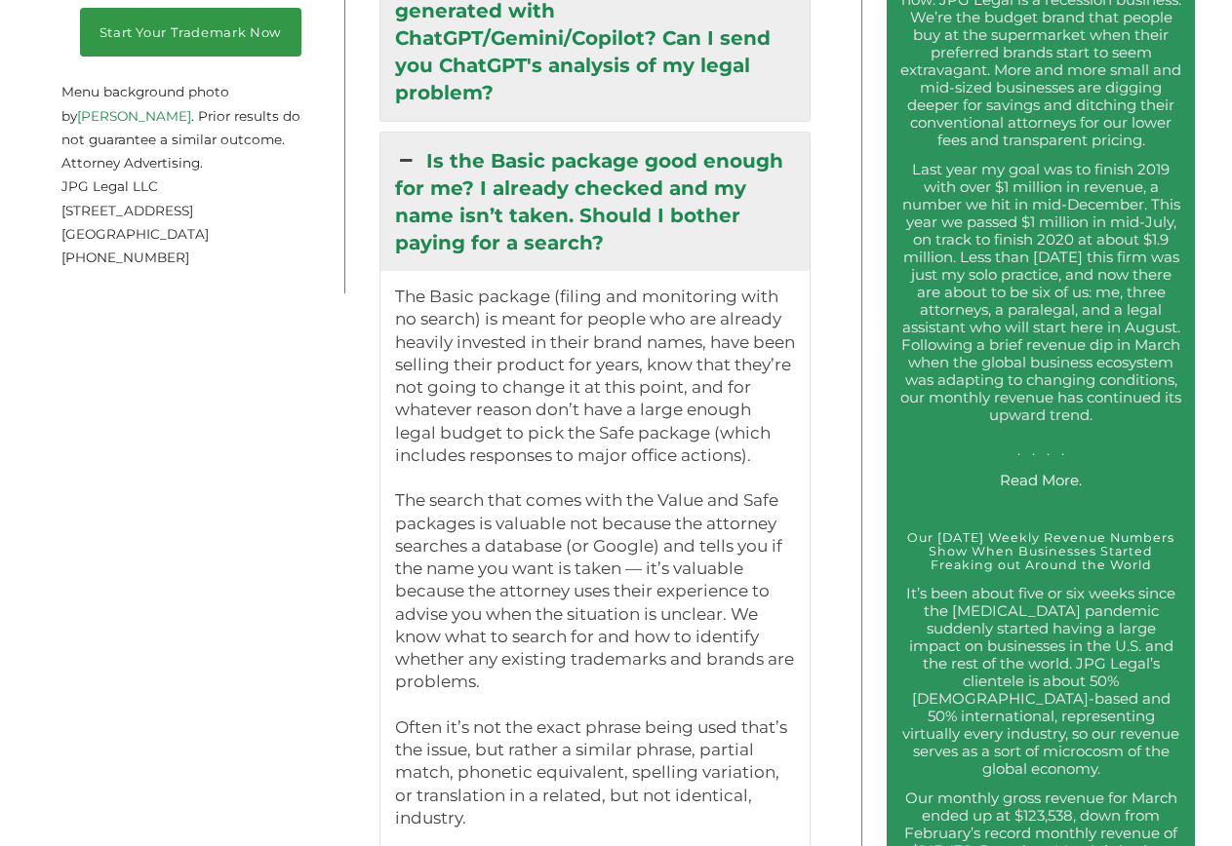
scroll to position [3176, 0]
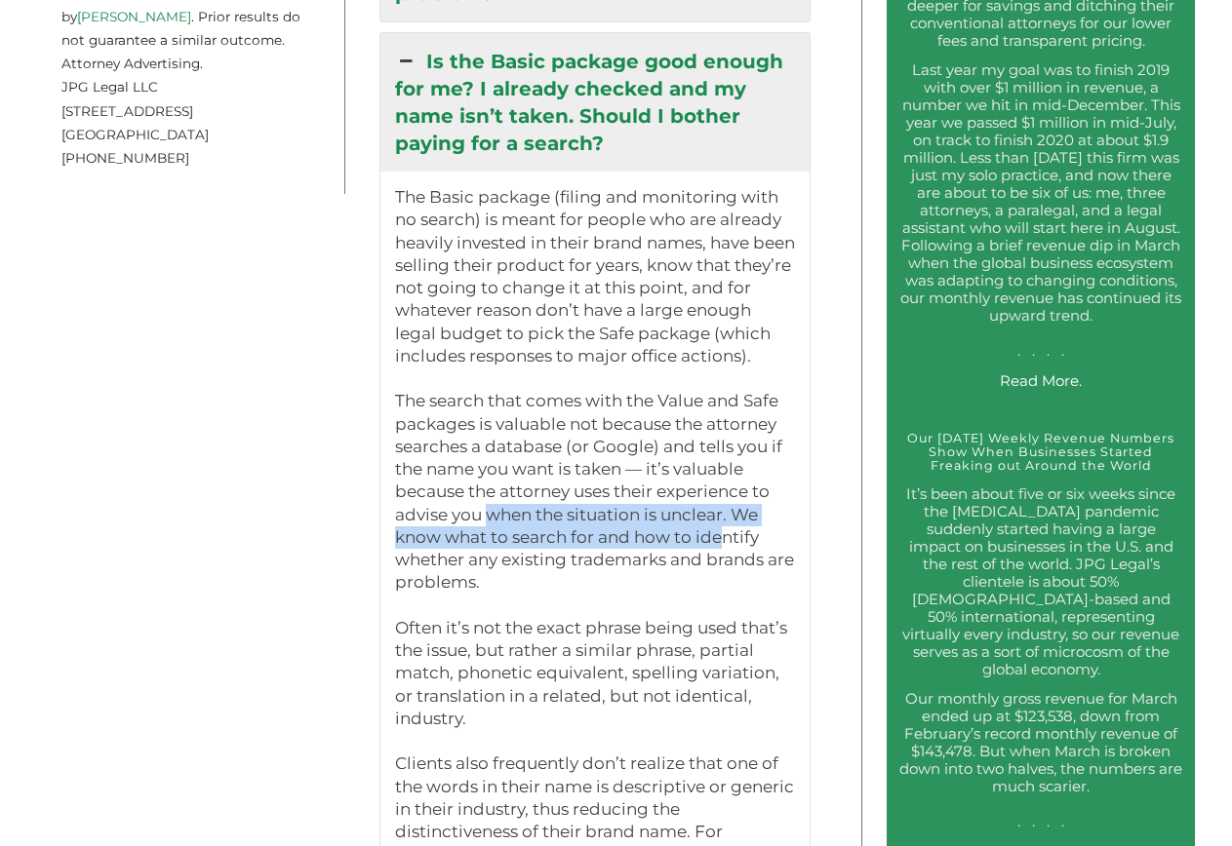
drag, startPoint x: 487, startPoint y: 462, endPoint x: 720, endPoint y: 479, distance: 233.6
click at [720, 479] on p "The Basic package (filing and monitoring with no search) is meant for people wh…" at bounding box center [595, 786] width 400 height 1201
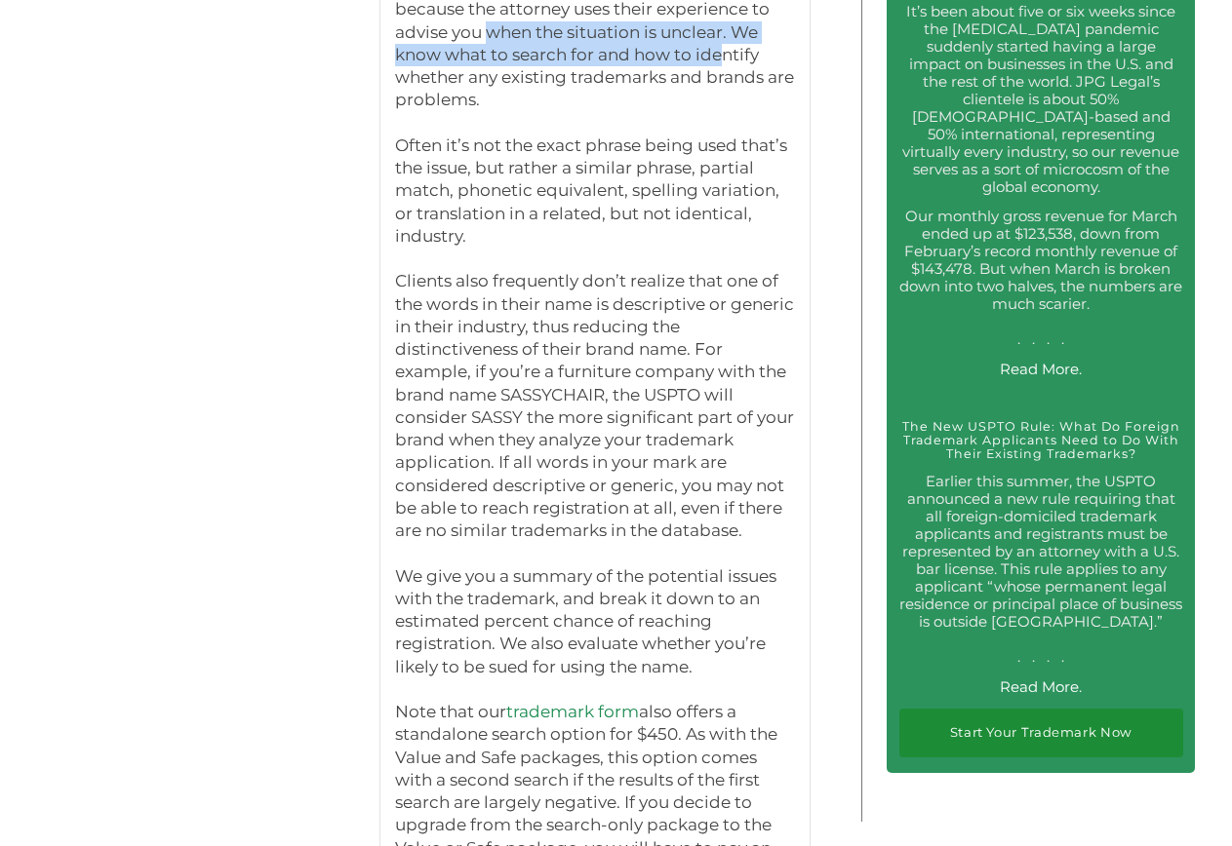
scroll to position [3773, 0]
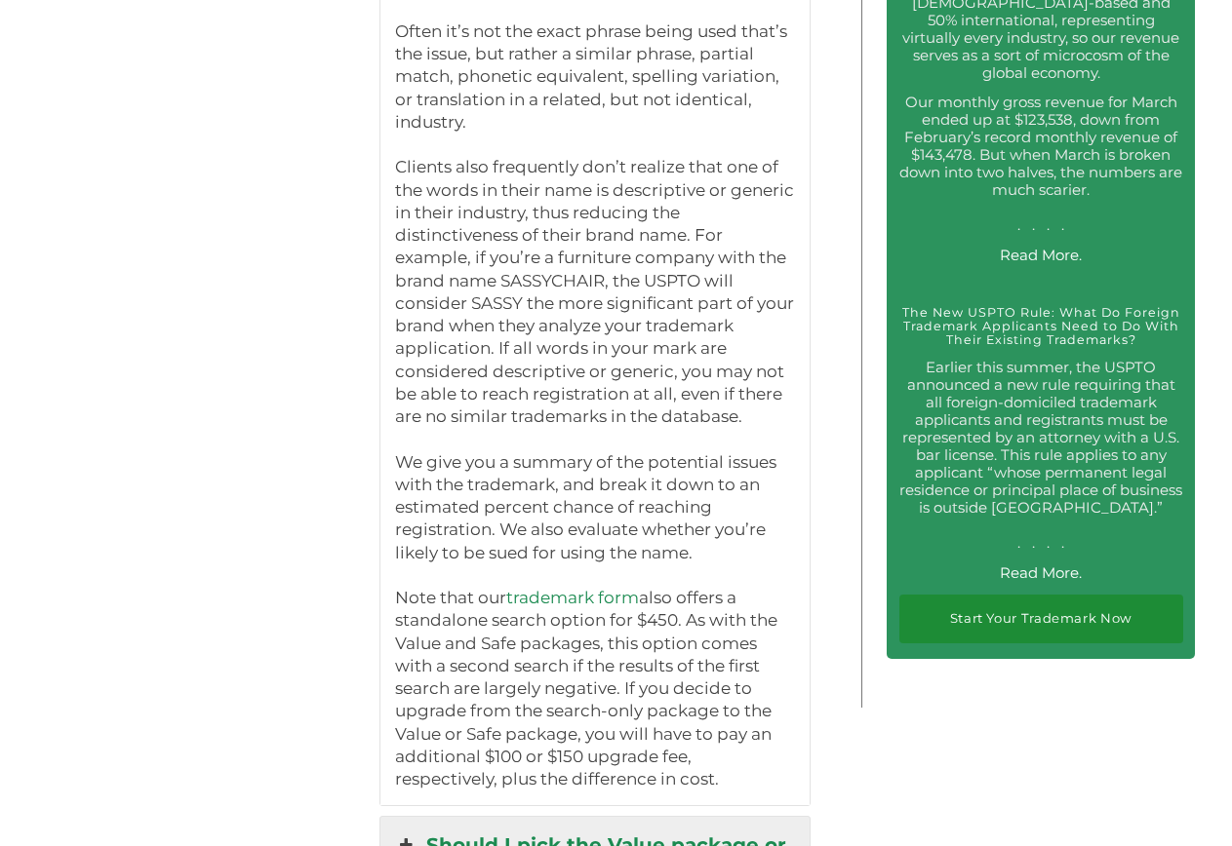
drag, startPoint x: 418, startPoint y: 429, endPoint x: 742, endPoint y: 503, distance: 332.1
click at [742, 503] on p "The Basic package (filing and monitoring with no search) is meant for people wh…" at bounding box center [595, 189] width 400 height 1201
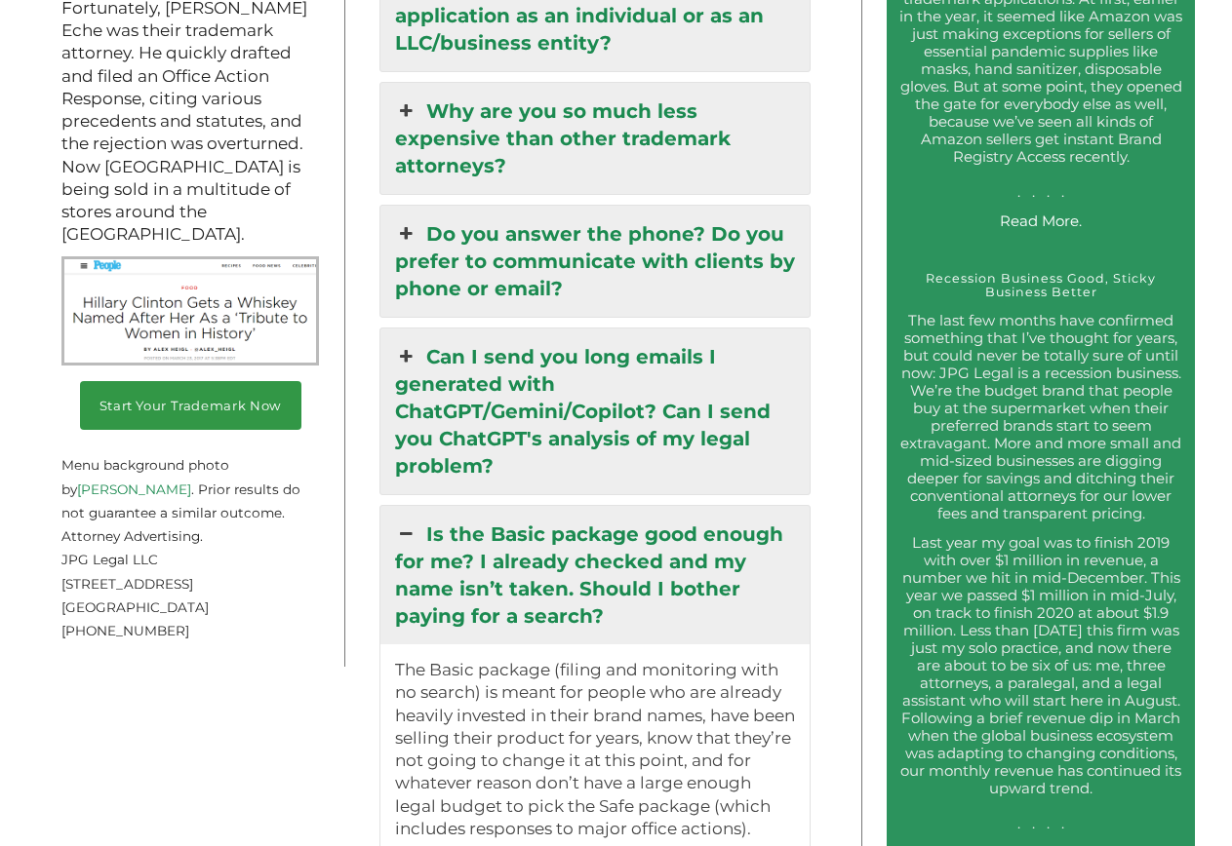
scroll to position [2579, 0]
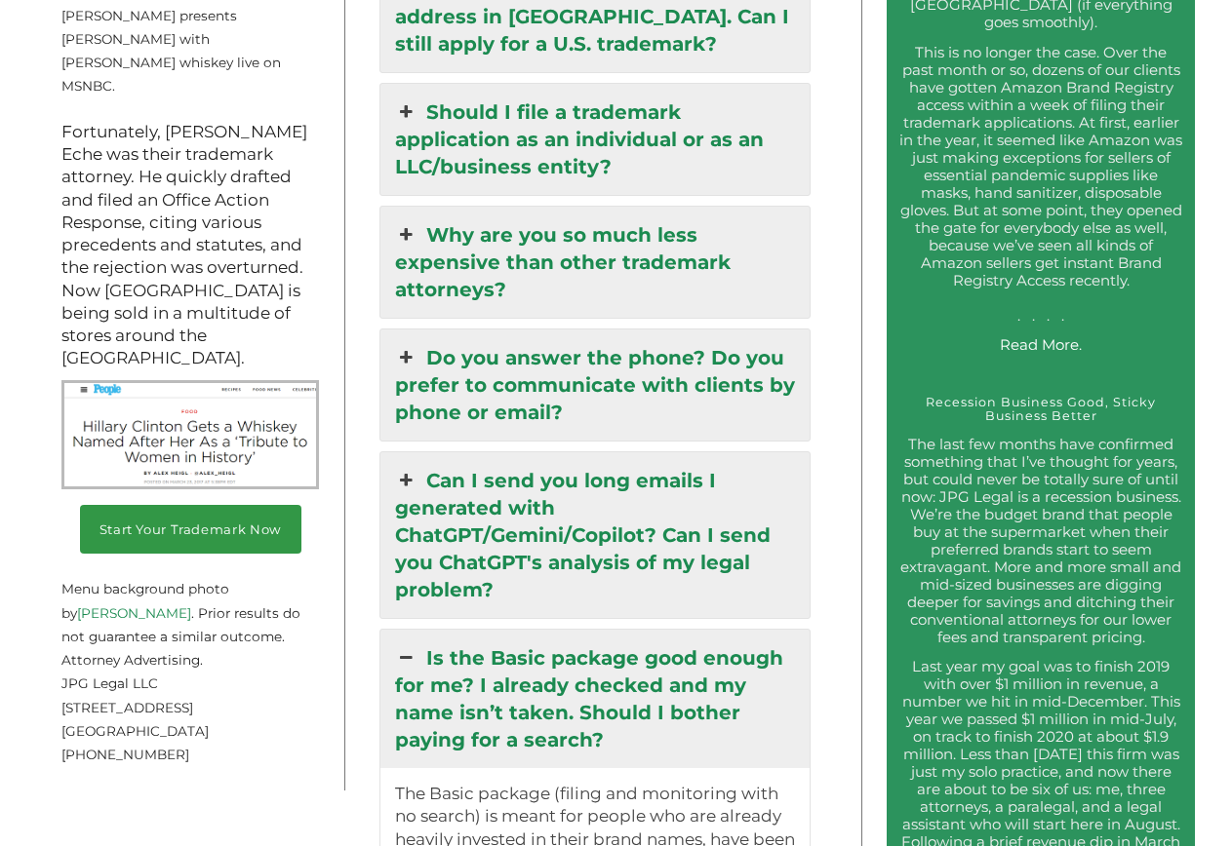
click at [426, 452] on link "Can I send you long emails I generated with ChatGPT/Gemini/Copilot? Can I send …" at bounding box center [594, 535] width 429 height 166
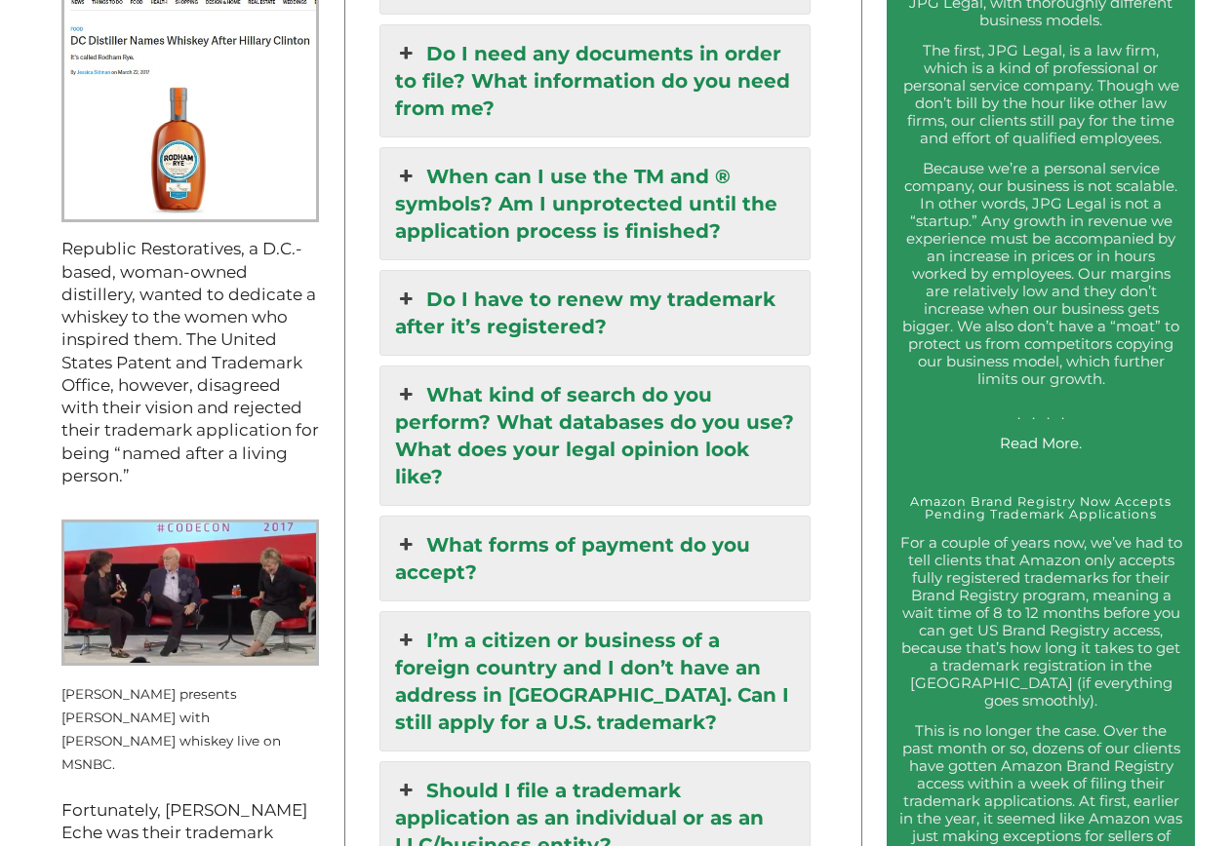
scroll to position [1784, 0]
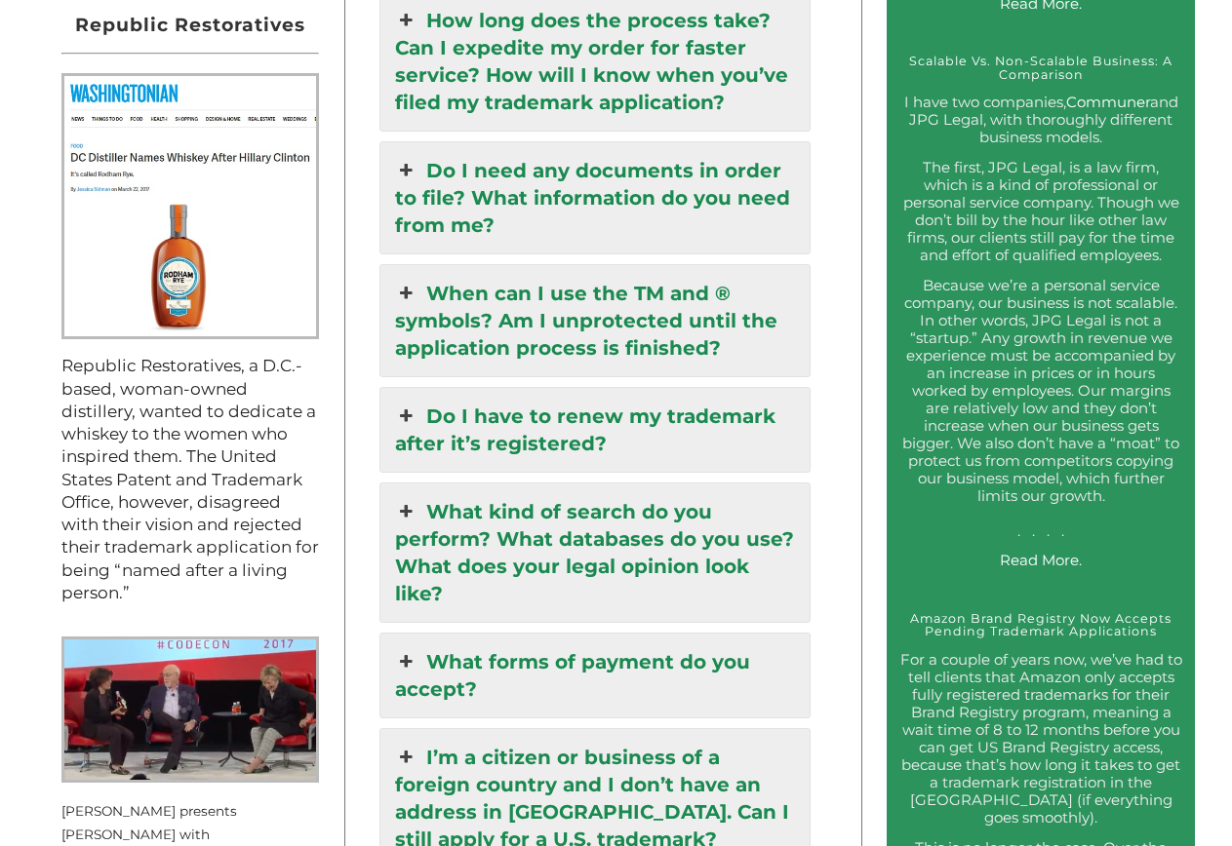
click at [407, 648] on icon at bounding box center [405, 661] width 21 height 27
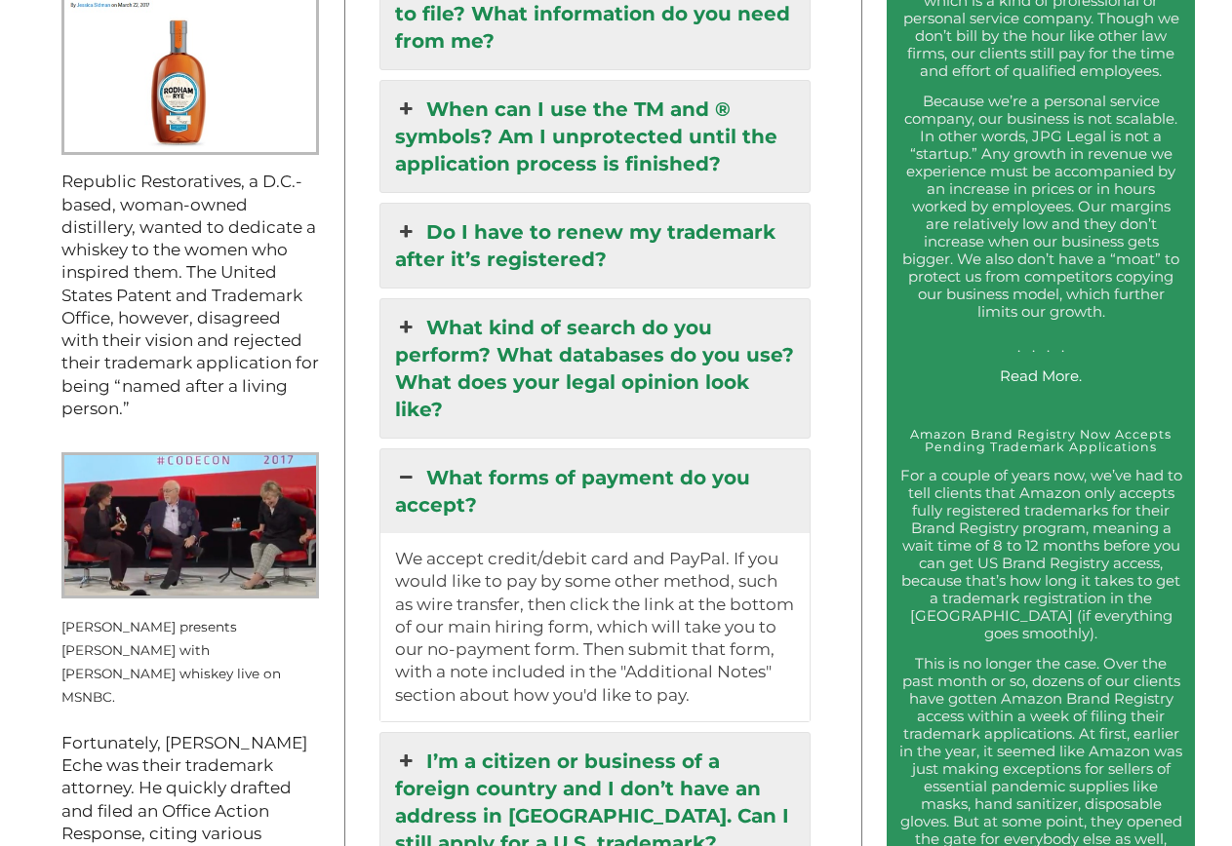
scroll to position [2181, 0]
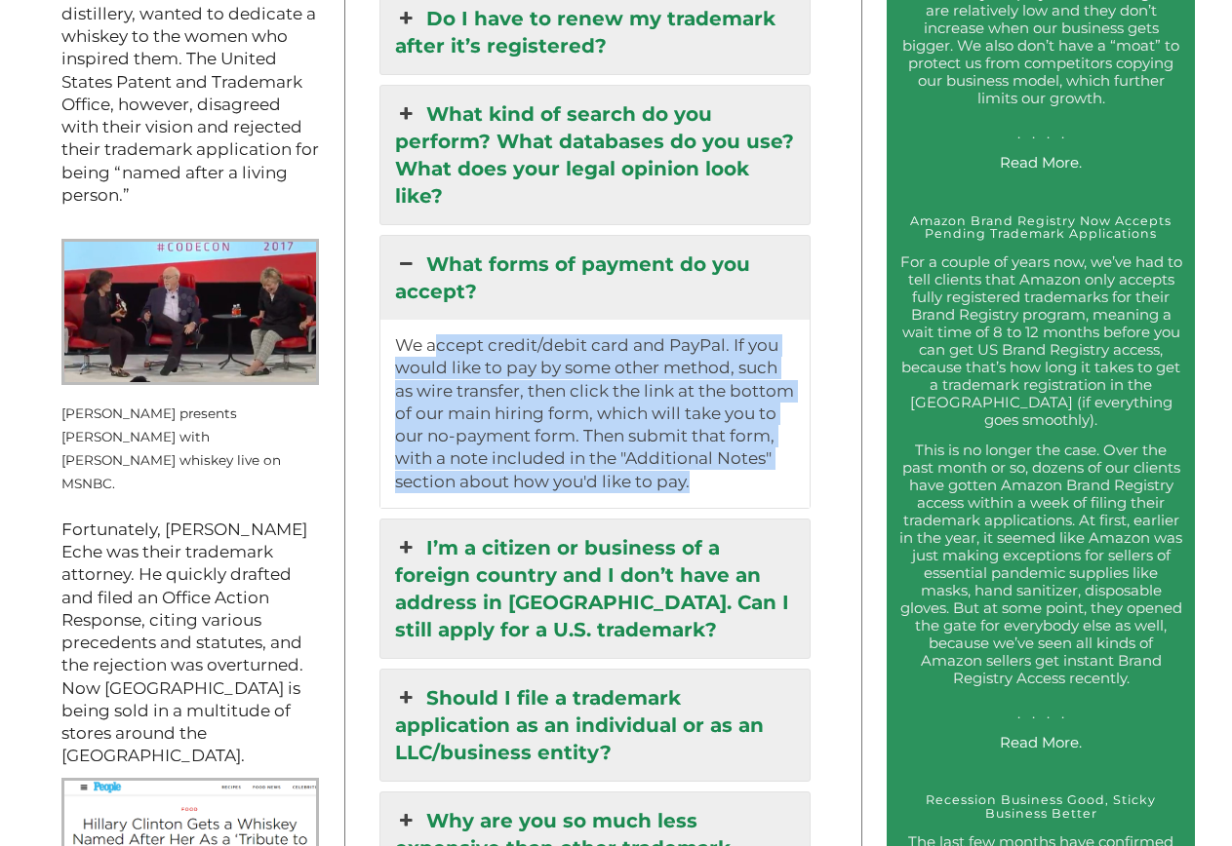
drag, startPoint x: 438, startPoint y: 326, endPoint x: 724, endPoint y: 458, distance: 315.0
click at [724, 458] on p "We accept credit/debit card and PayPal. If you would like to pay by some other …" at bounding box center [595, 413] width 400 height 159
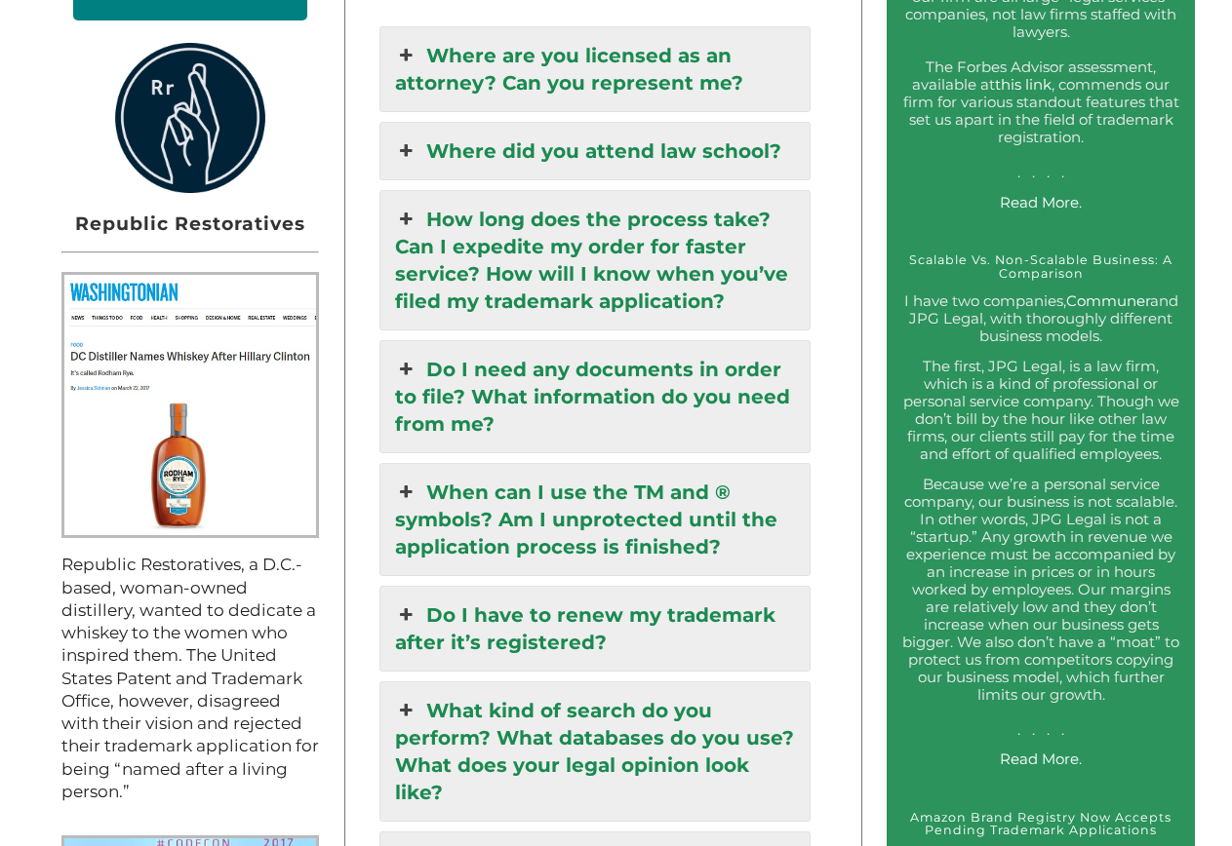
scroll to position [1386, 0]
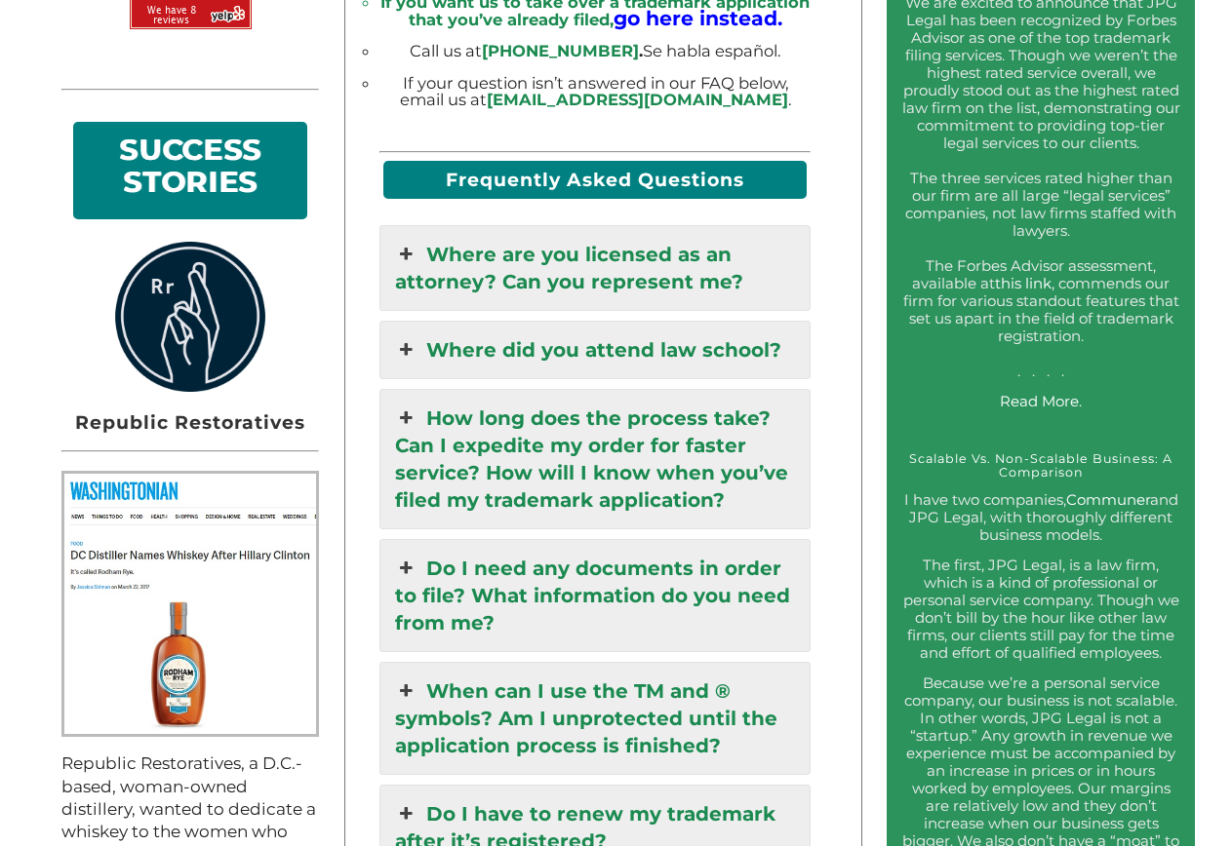
click at [404, 565] on icon at bounding box center [405, 568] width 21 height 27
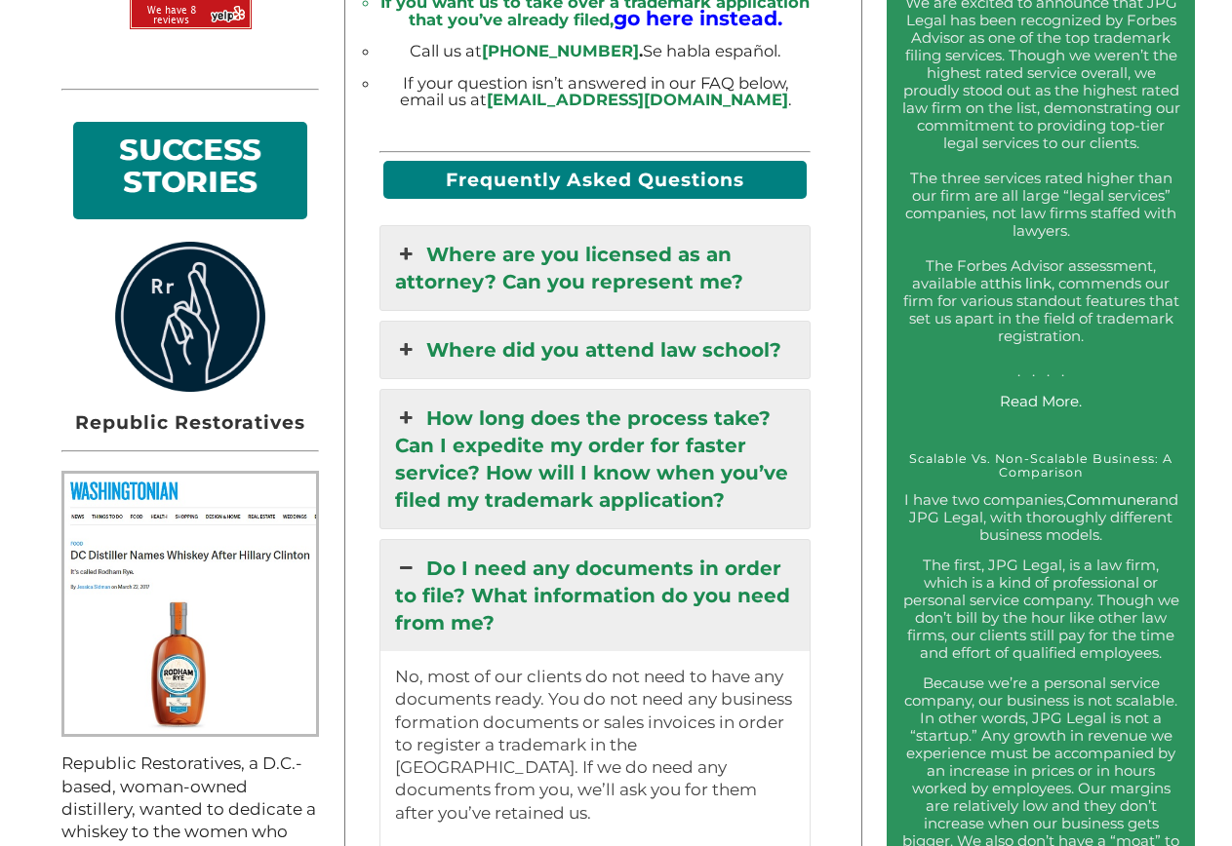
click at [414, 347] on icon at bounding box center [405, 349] width 21 height 27
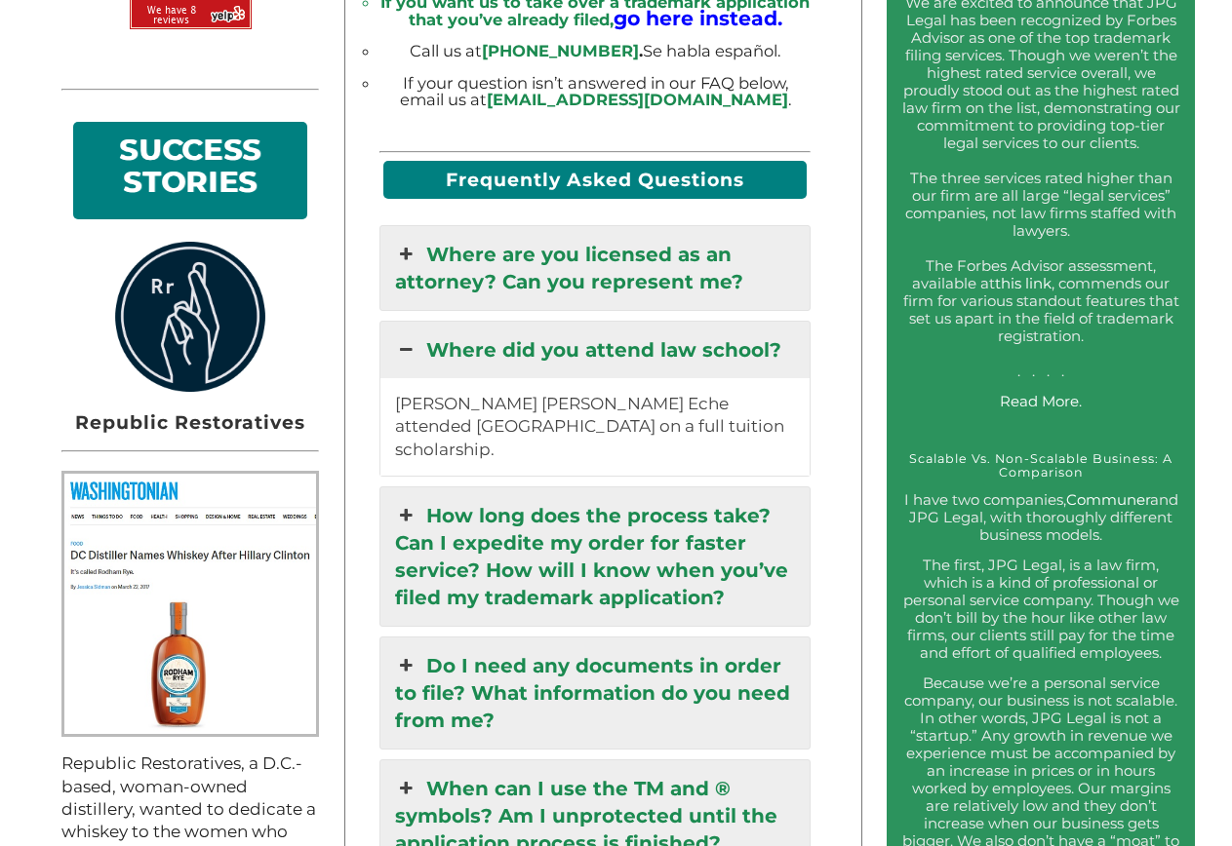
click at [414, 347] on icon at bounding box center [405, 349] width 21 height 27
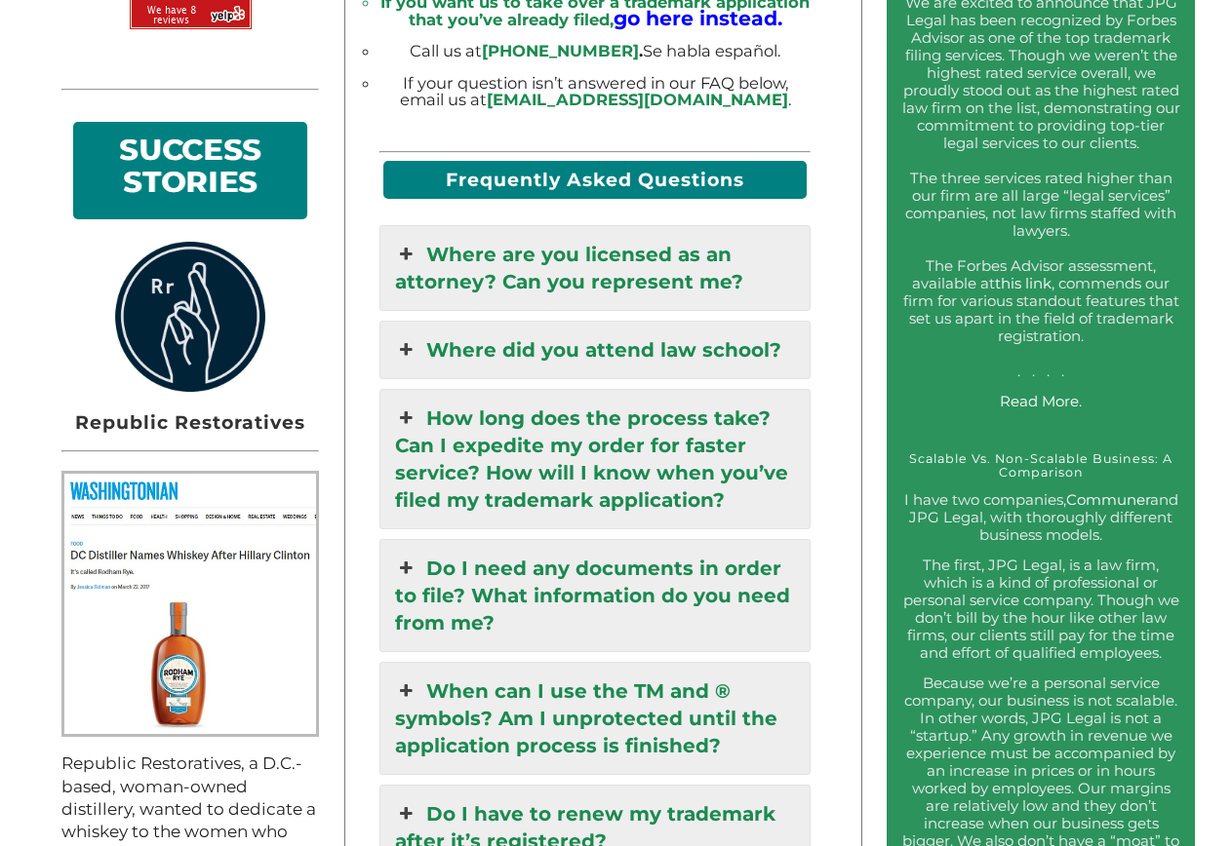
click at [408, 255] on icon at bounding box center [405, 254] width 21 height 27
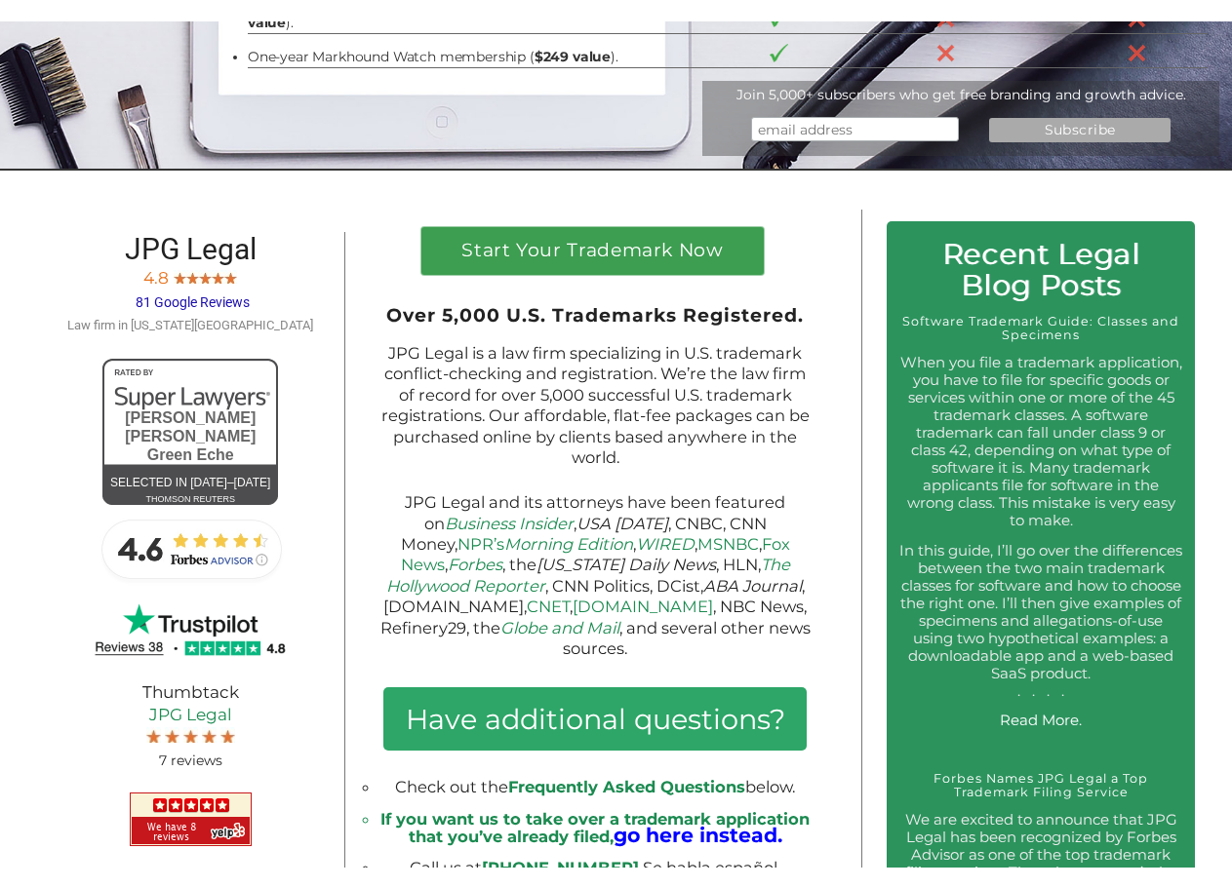
scroll to position [0, 0]
